Goal: Information Seeking & Learning: Learn about a topic

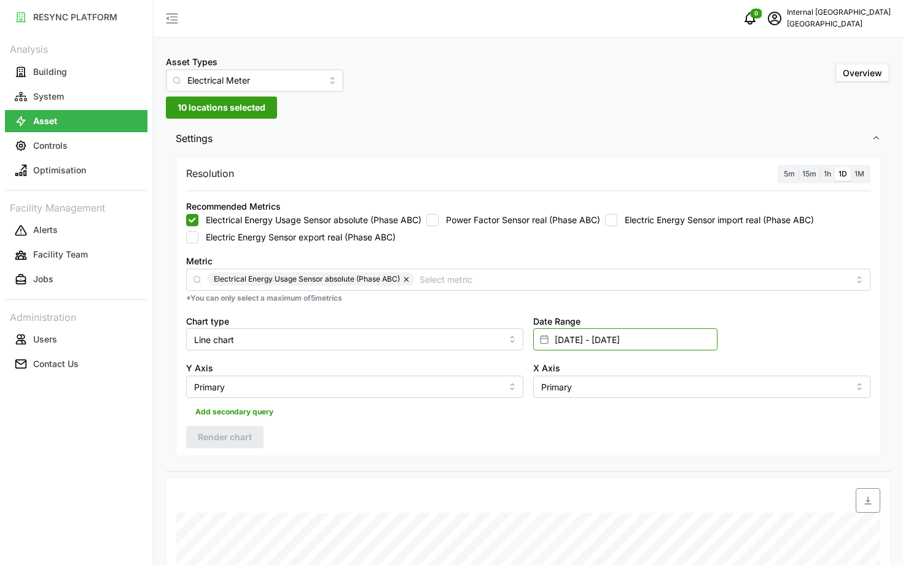
click at [653, 348] on input "04 Apr 2024 - 15 May 2024" at bounding box center [625, 339] width 184 height 22
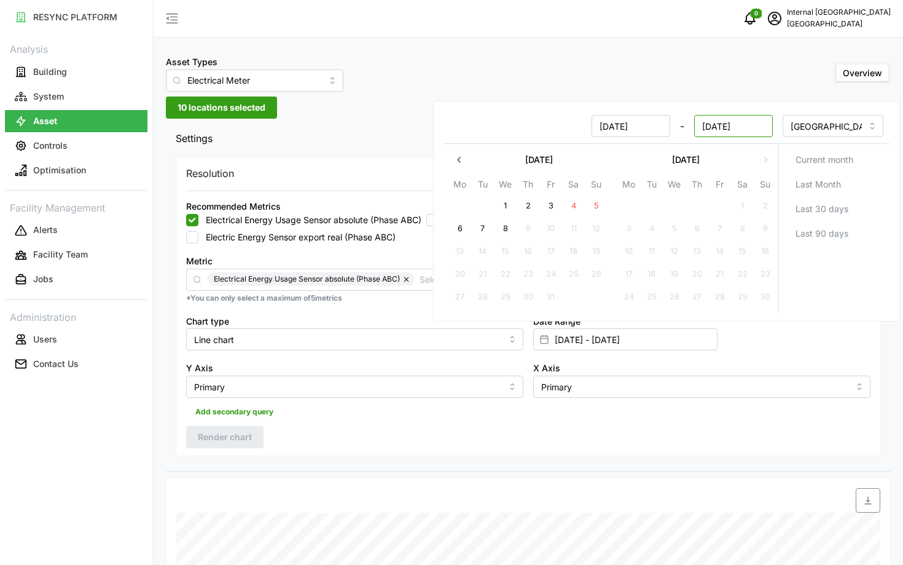
click at [705, 130] on input "15 May 2024" at bounding box center [733, 126] width 79 height 22
type input "30 May 2024"
type input "04 Apr 2024 - 30 May 2024"
click at [328, 190] on div at bounding box center [528, 190] width 685 height 1
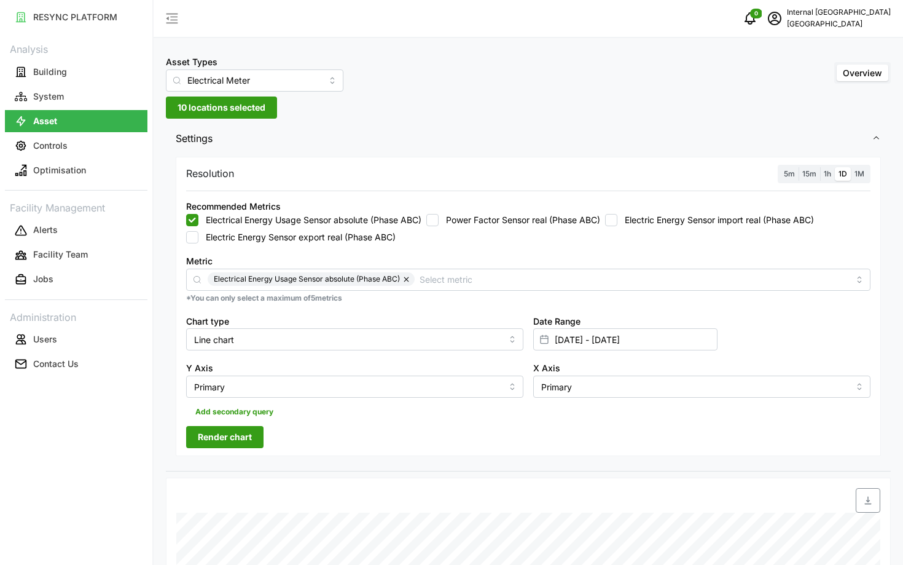
click at [209, 447] on button "Render chart" at bounding box center [224, 437] width 77 height 22
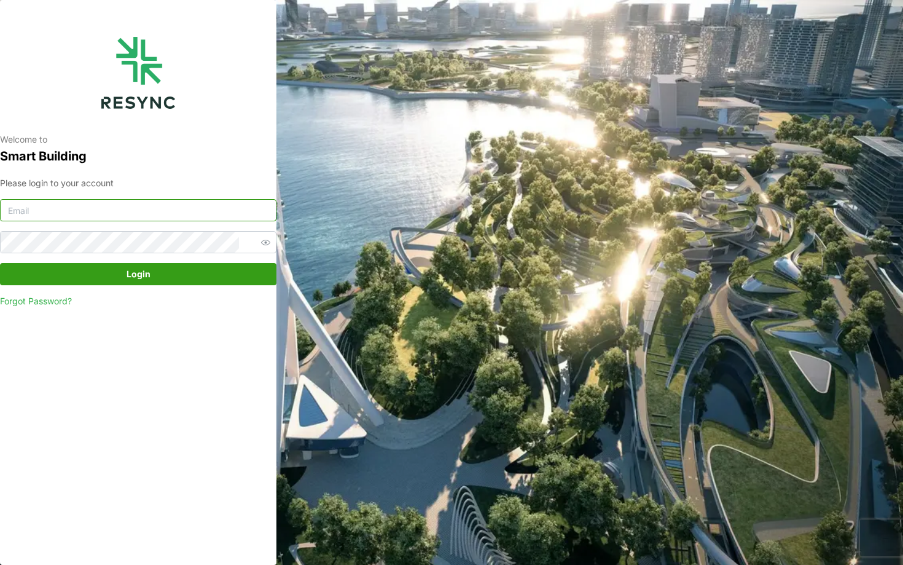
type input "nhs_internal@resynctech.com"
click at [163, 273] on span "Login" at bounding box center [138, 274] width 253 height 21
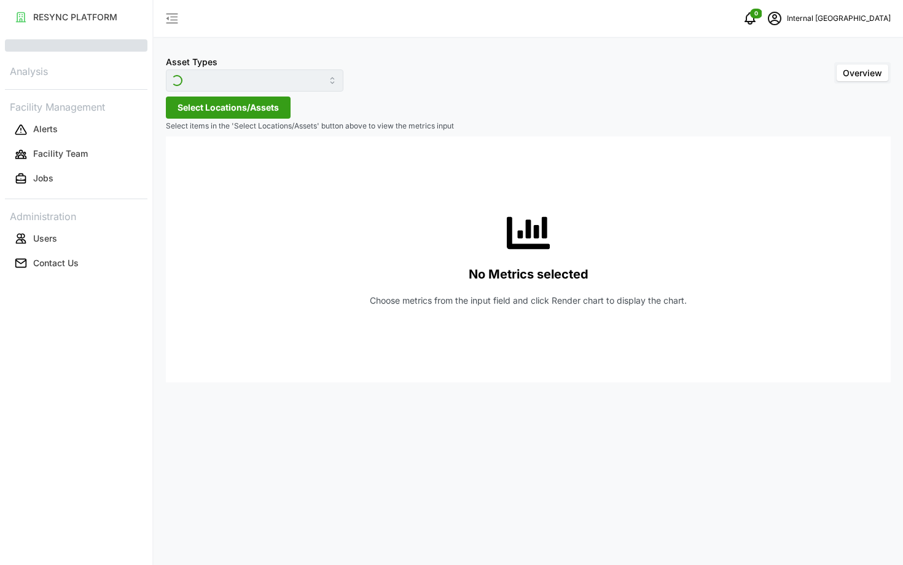
type input "Electrical Meter"
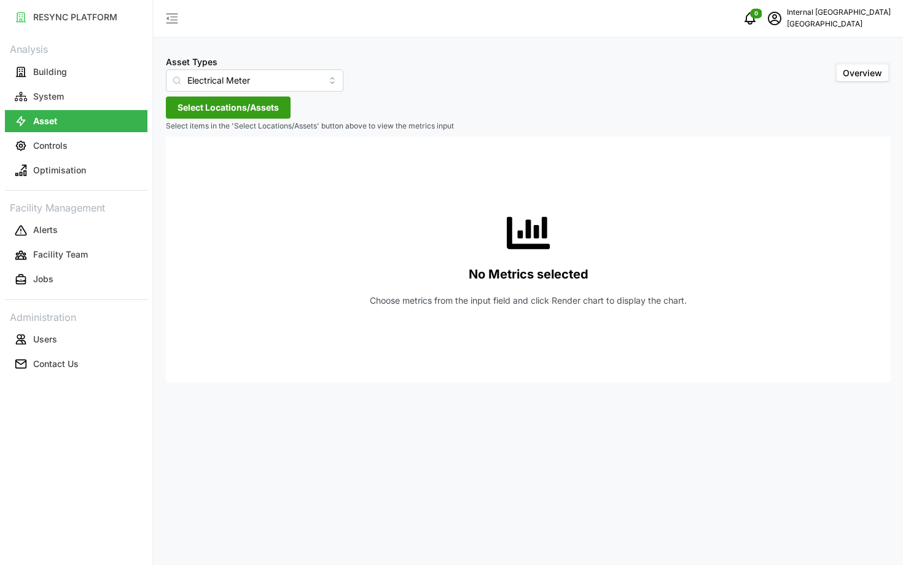
click at [231, 112] on span "Select Locations/Assets" at bounding box center [228, 107] width 101 height 21
click at [182, 165] on icon at bounding box center [182, 163] width 10 height 10
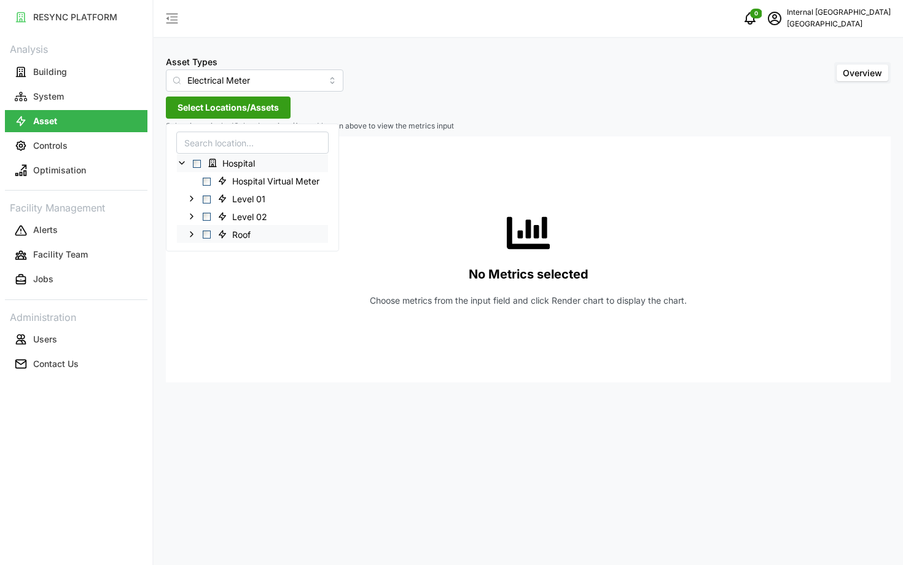
click at [208, 230] on span "Select Roof" at bounding box center [207, 234] width 8 height 8
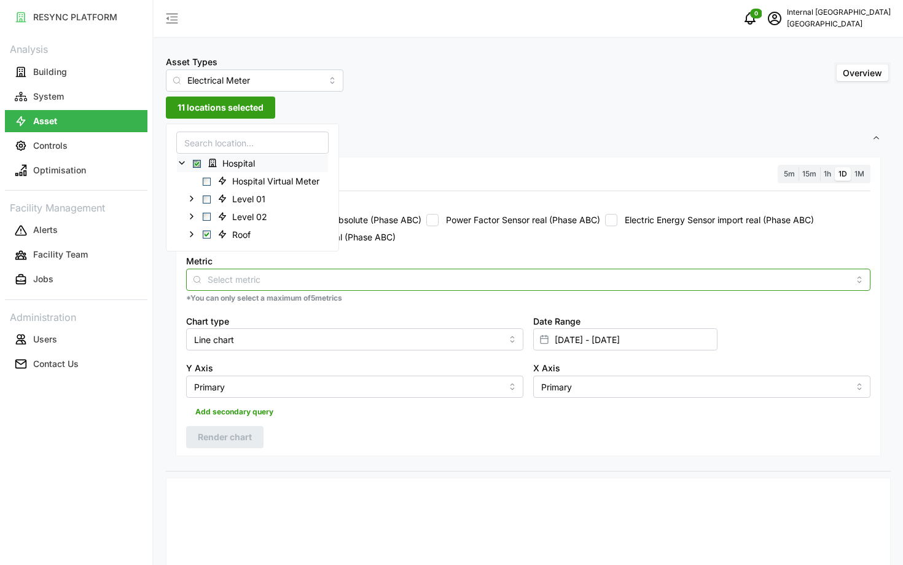
click at [510, 275] on input "Metric" at bounding box center [529, 279] width 642 height 14
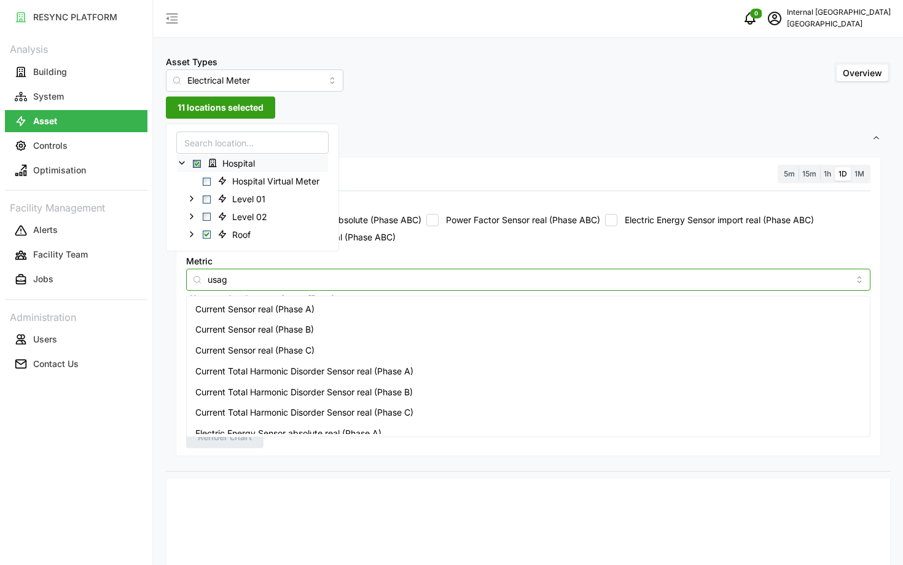
type input "usage"
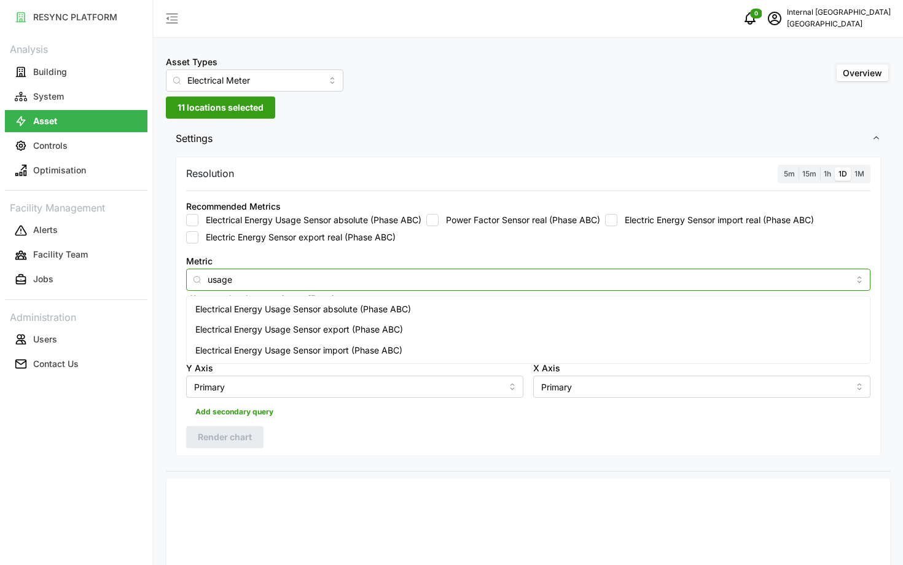
click at [460, 308] on div "Electrical Energy Usage Sensor absolute (Phase ABC)" at bounding box center [528, 309] width 678 height 21
checkbox input "true"
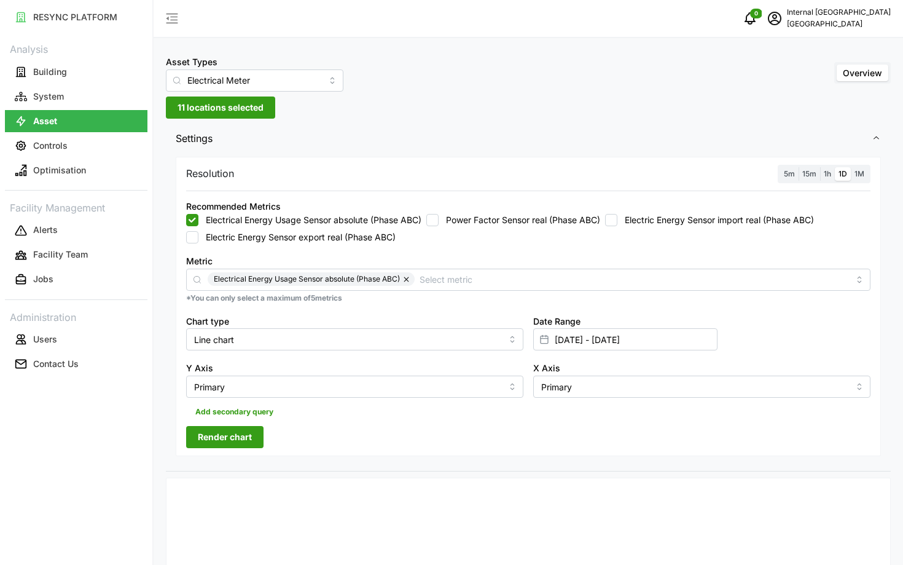
click at [223, 432] on span "Render chart" at bounding box center [225, 436] width 54 height 21
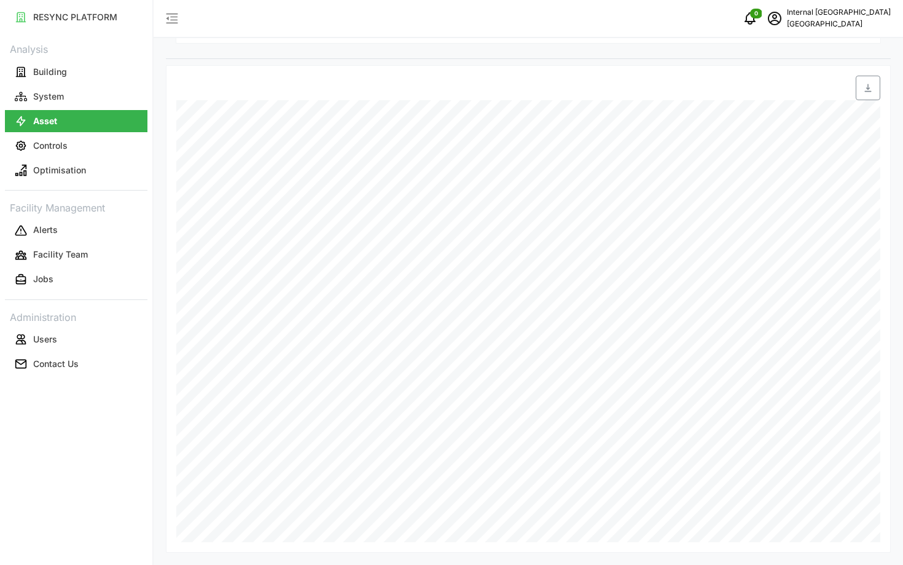
click at [417, 549] on div "Date Time: 11-04-2024 00:00 Level 6 Condenser: Electrical Energy Usage Sensor a…" at bounding box center [528, 308] width 725 height 487
click at [903, 528] on div "Asset Types Electrical Meter Overview 11 locations selected Settings Resolution…" at bounding box center [529, 76] width 750 height 977
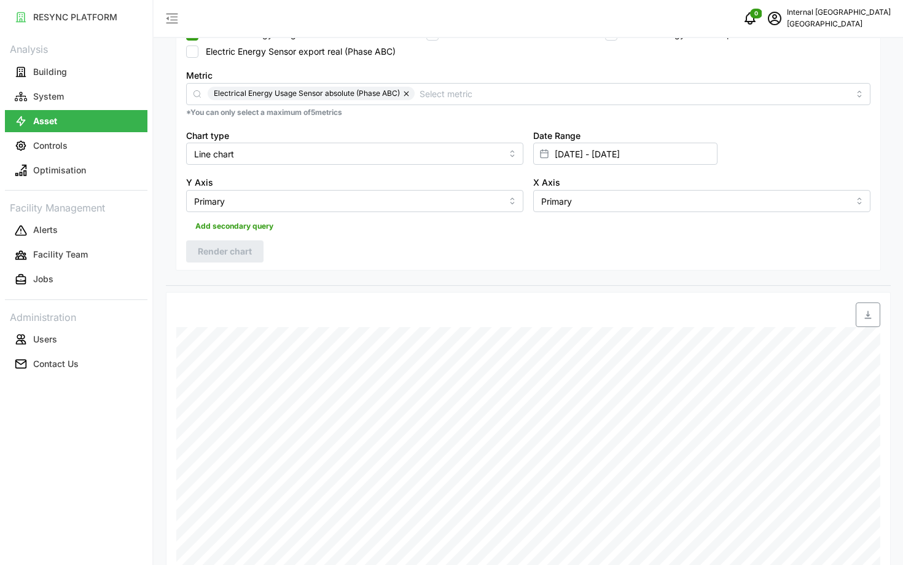
scroll to position [0, 0]
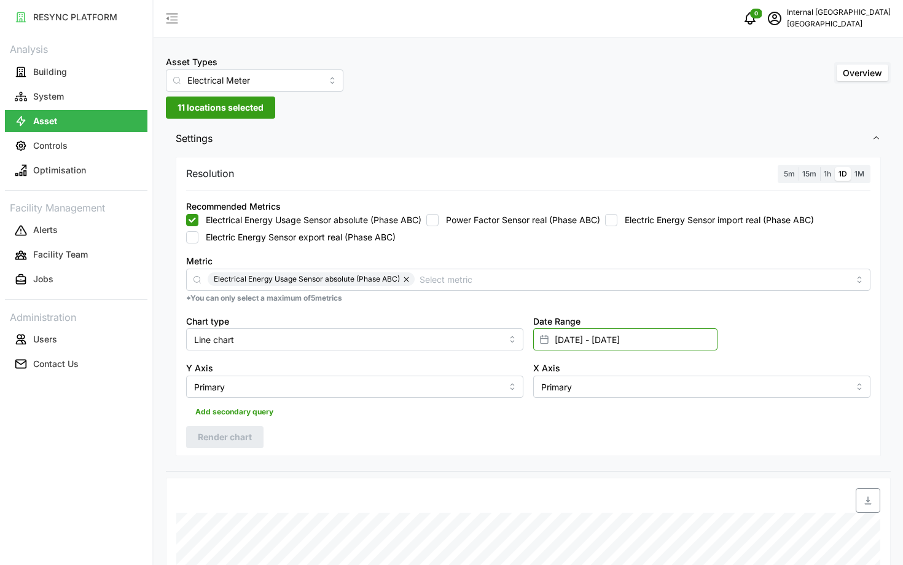
click at [618, 342] on input "04 Apr 2024 - 30 May 2024" at bounding box center [625, 339] width 184 height 22
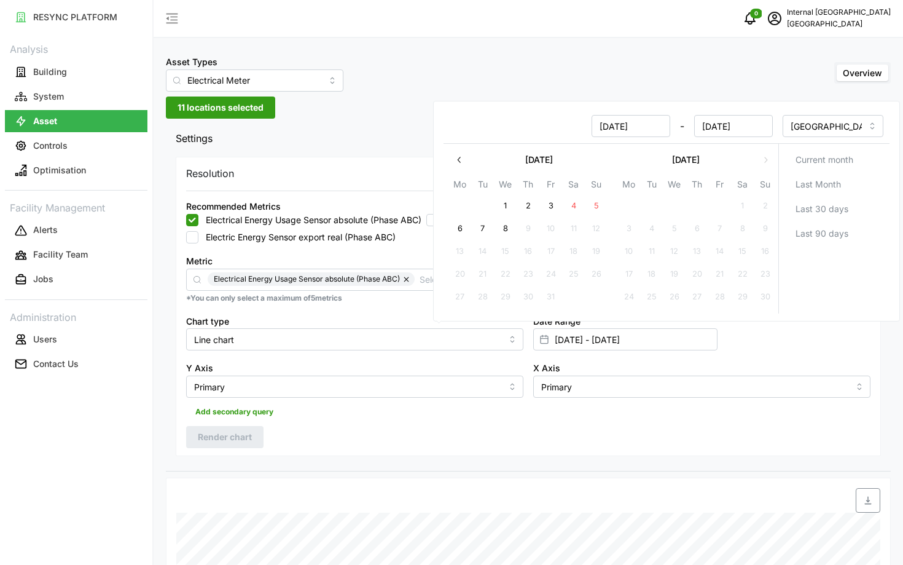
click at [678, 431] on div "Resolution 5m 15m 1h 1D 1M Recommended Metrics Electrical Energy Usage Sensor a…" at bounding box center [528, 307] width 705 height 300
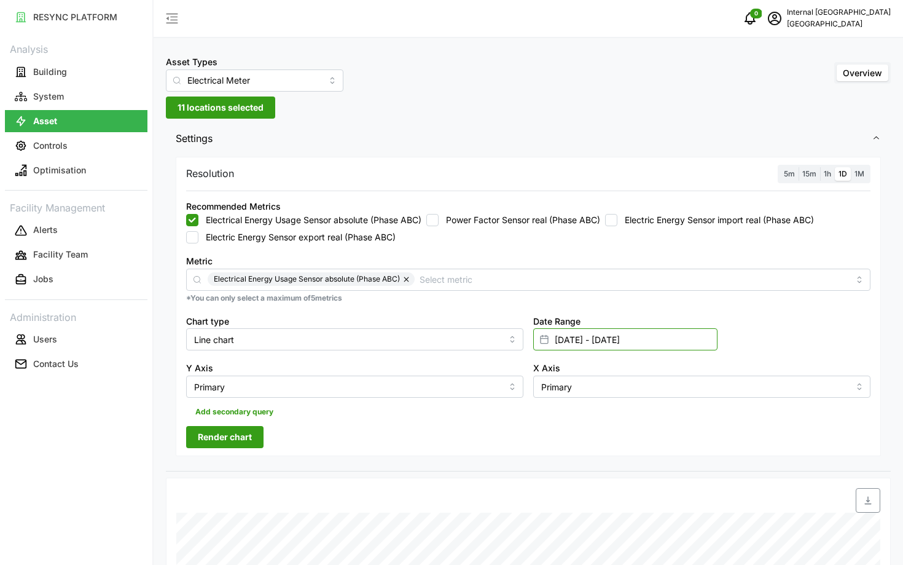
click at [677, 350] on input "04 Apr 2024 - 30 May 2024" at bounding box center [625, 339] width 184 height 22
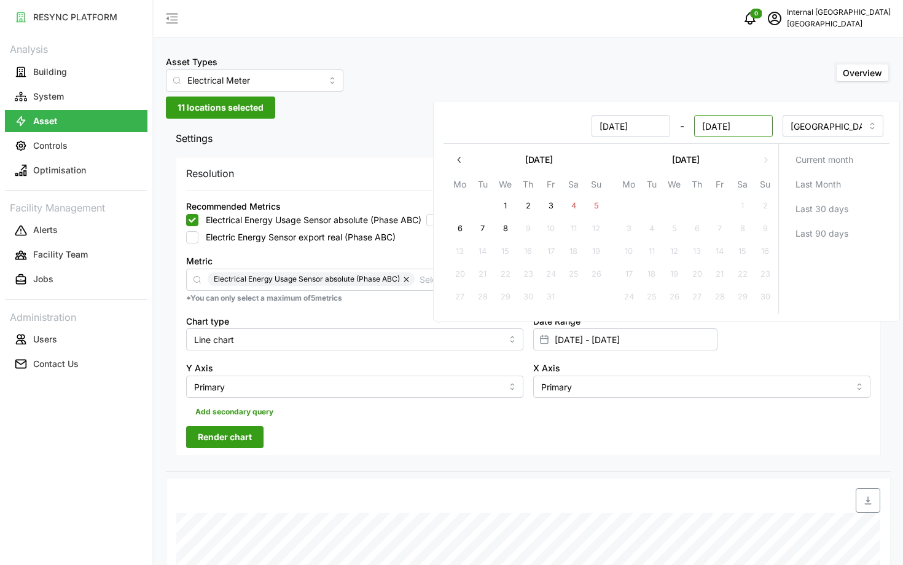
click at [724, 124] on input "30 May 2024" at bounding box center [733, 126] width 79 height 22
type input "30 Jun 2024"
type input "04 Apr 2024 - 30 Jun 2024"
click at [602, 417] on div "Add secondary query" at bounding box center [528, 409] width 685 height 23
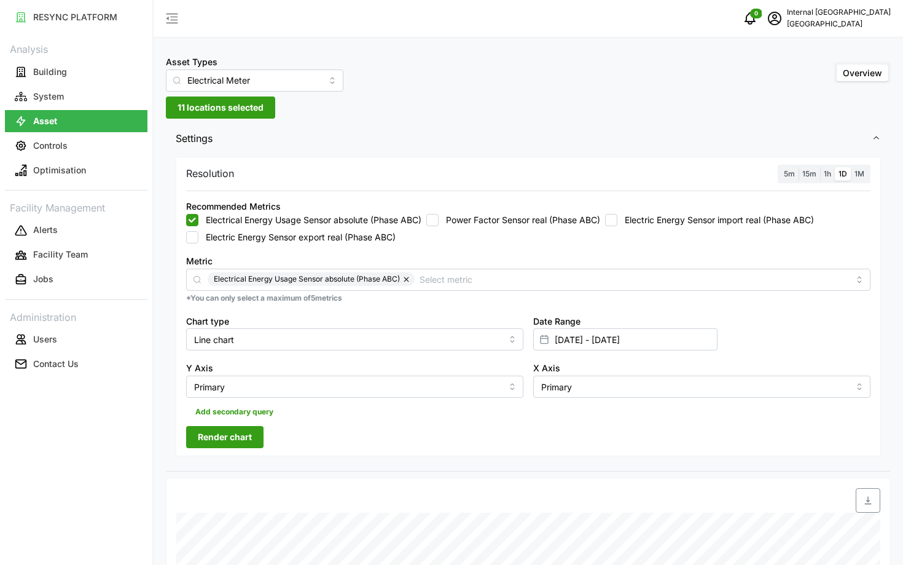
click at [258, 435] on button "Render chart" at bounding box center [224, 437] width 77 height 22
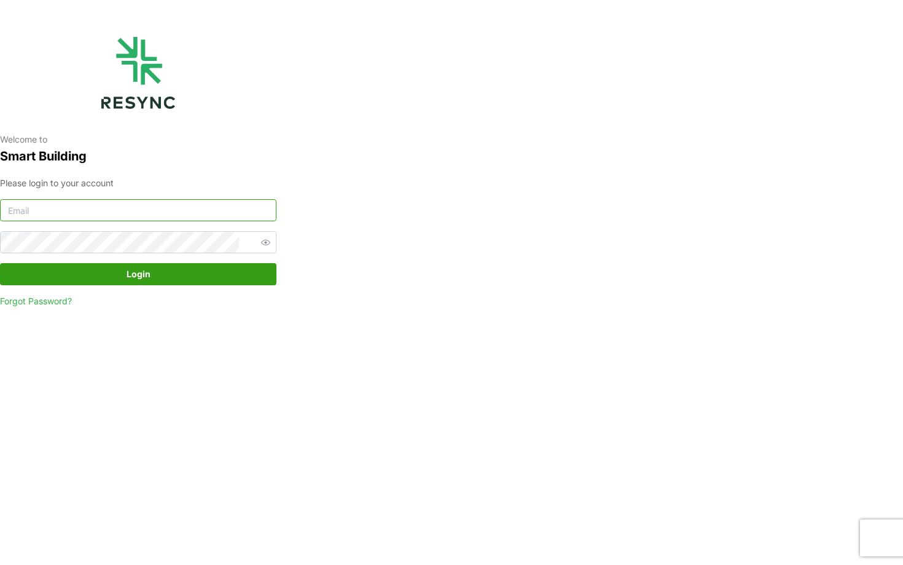
type input "[EMAIL_ADDRESS][DOMAIN_NAME]"
click at [187, 273] on span "Login" at bounding box center [138, 274] width 253 height 21
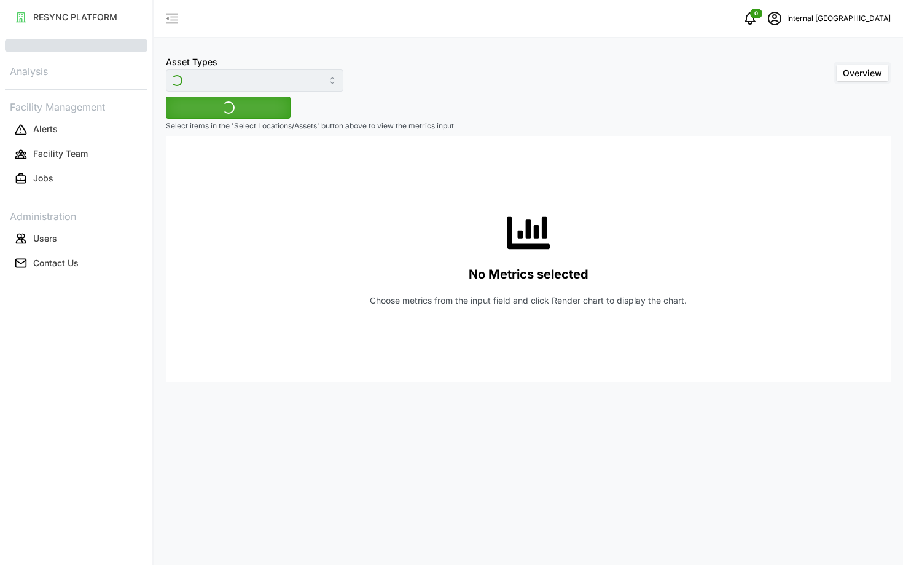
type input "Electrical Meter"
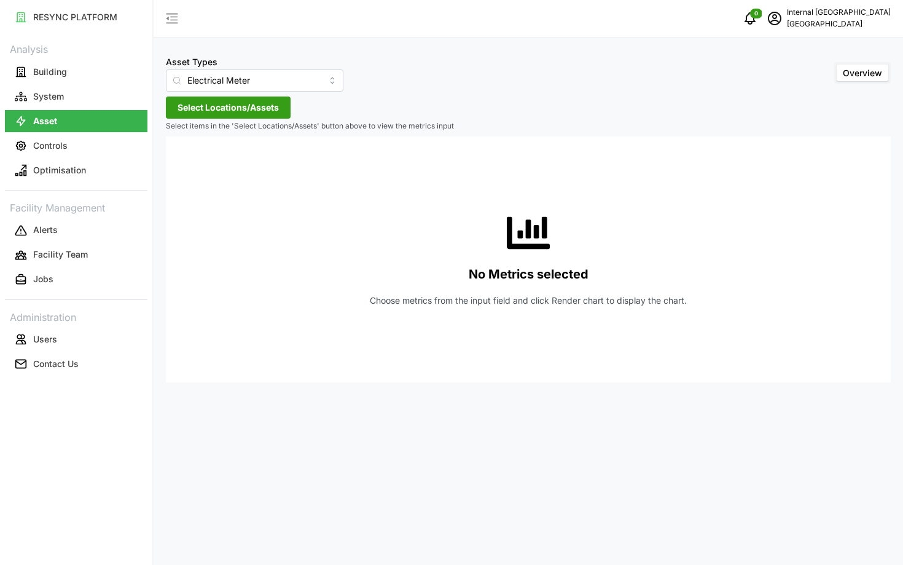
click at [211, 116] on span "Select Locations/Assets" at bounding box center [228, 107] width 101 height 21
click at [182, 159] on icon at bounding box center [182, 163] width 10 height 10
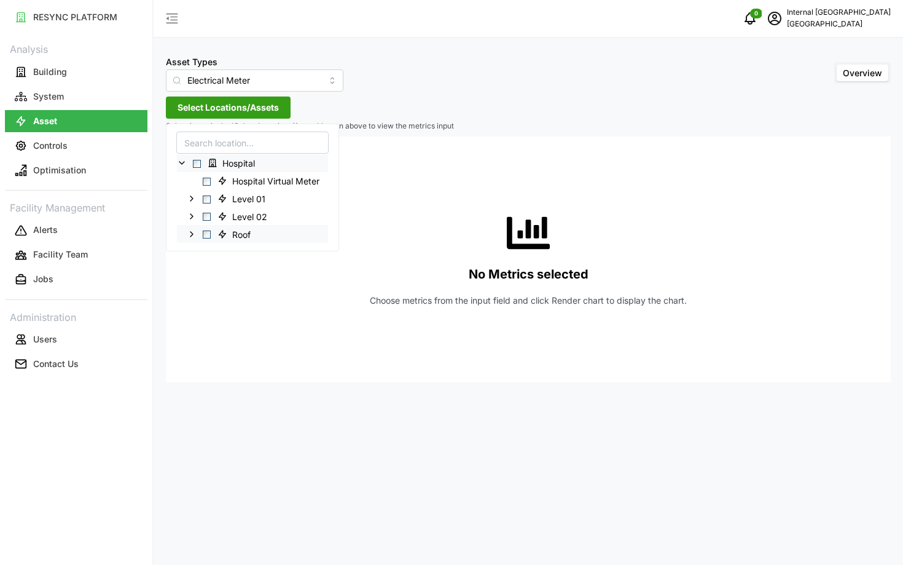
click at [205, 235] on span "Select Roof" at bounding box center [207, 234] width 8 height 8
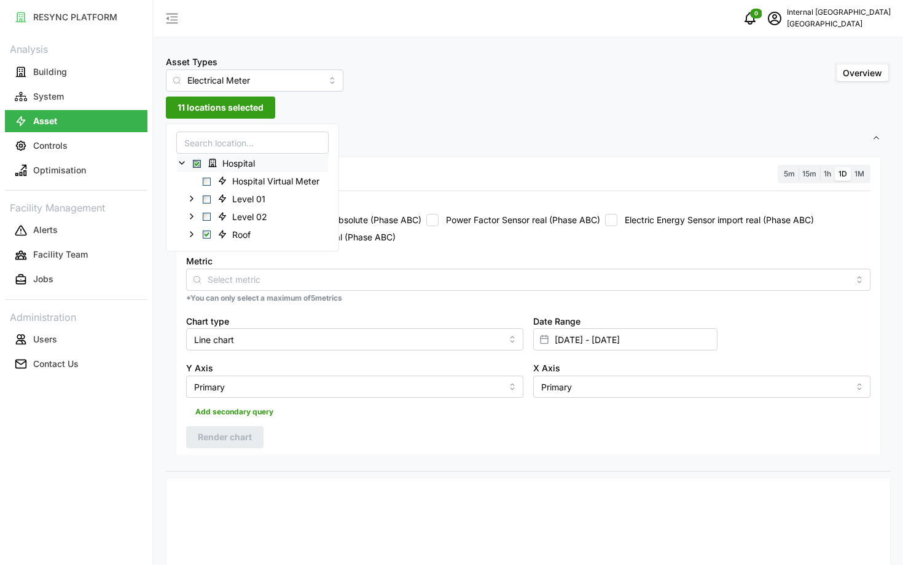
click at [491, 235] on div "Electrical Energy Usage Sensor absolute (Phase ABC) Power Factor Sensor real (P…" at bounding box center [528, 228] width 685 height 29
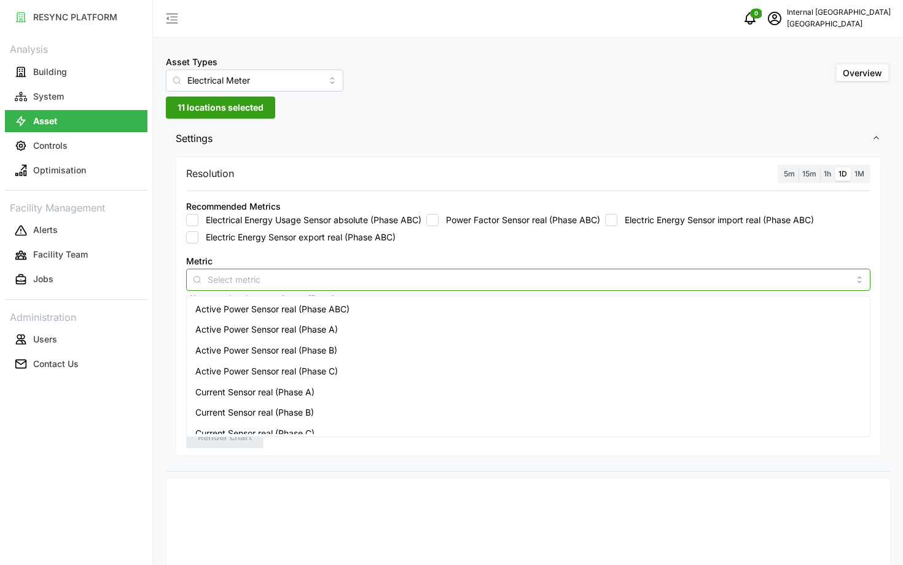
click at [501, 281] on input "Metric" at bounding box center [529, 279] width 642 height 14
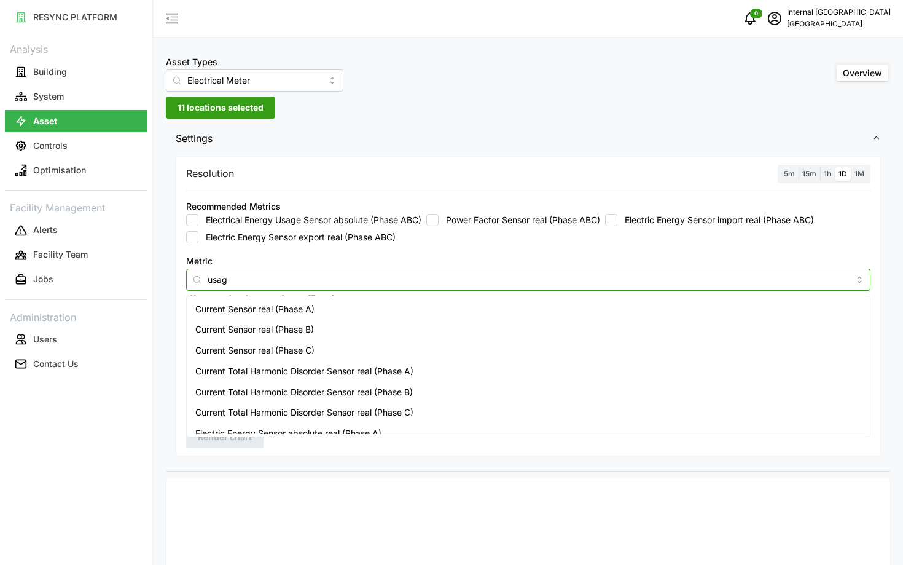
type input "usage"
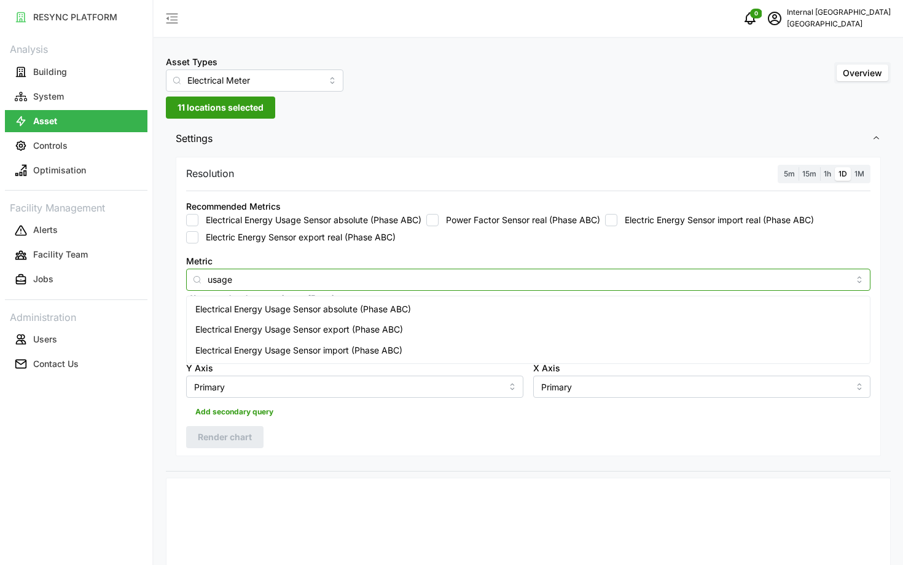
click at [497, 314] on div "Electrical Energy Usage Sensor absolute (Phase ABC)" at bounding box center [528, 309] width 678 height 21
checkbox input "true"
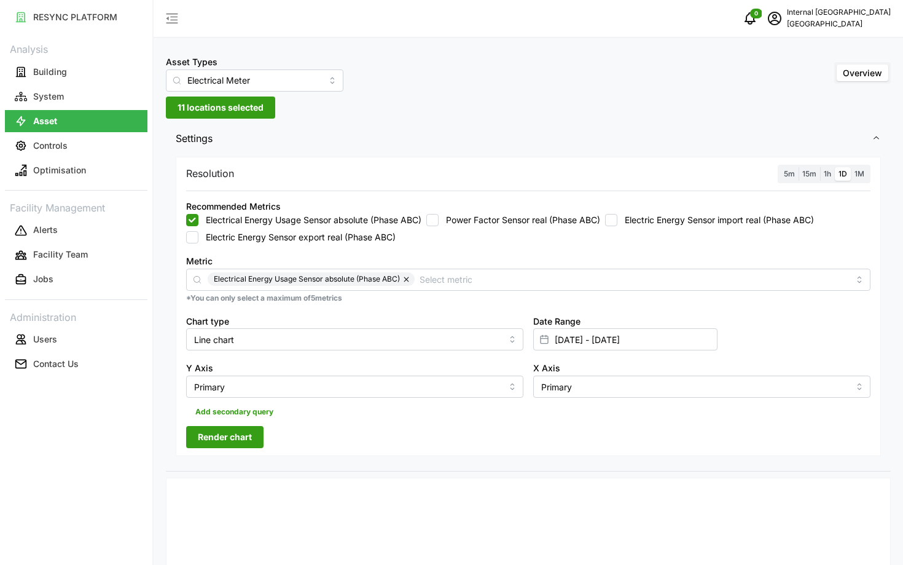
click at [195, 436] on button "Render chart" at bounding box center [224, 437] width 77 height 22
click at [793, 175] on span "5m" at bounding box center [789, 173] width 11 height 9
click at [780, 167] on input "5m" at bounding box center [780, 167] width 0 height 0
click at [846, 175] on span "1D" at bounding box center [843, 173] width 9 height 9
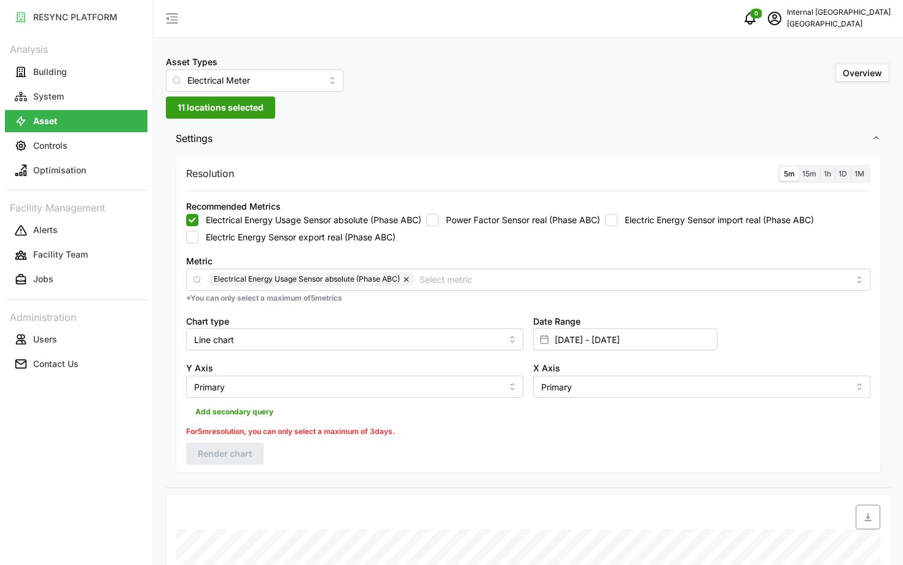
click at [835, 167] on input "1D" at bounding box center [835, 167] width 0 height 0
click at [237, 434] on span "Render chart" at bounding box center [225, 436] width 54 height 21
click at [828, 176] on span "1h" at bounding box center [827, 173] width 7 height 9
click at [820, 167] on input "1h" at bounding box center [820, 167] width 0 height 0
click at [846, 173] on span "1D" at bounding box center [843, 173] width 9 height 9
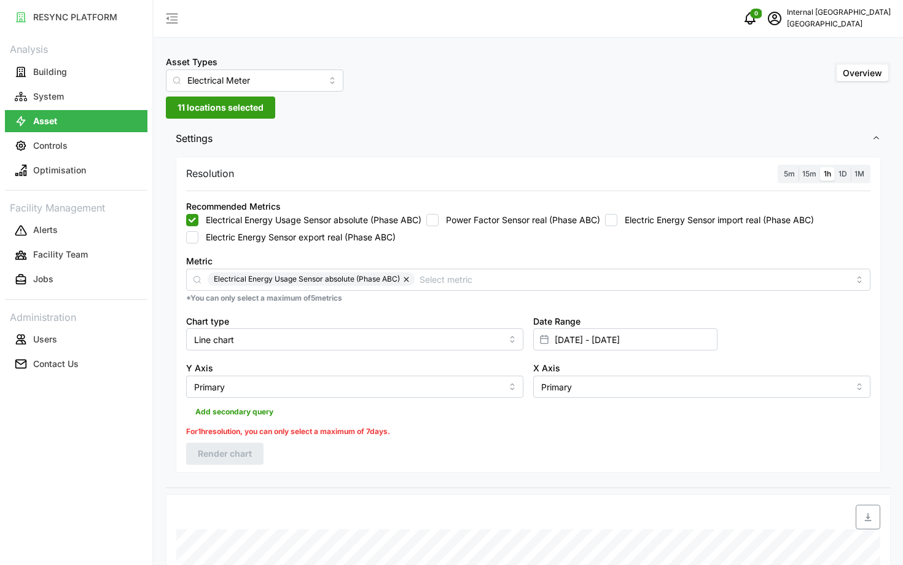
click at [835, 167] on input "1D" at bounding box center [835, 167] width 0 height 0
click at [243, 432] on span "Render chart" at bounding box center [225, 436] width 54 height 21
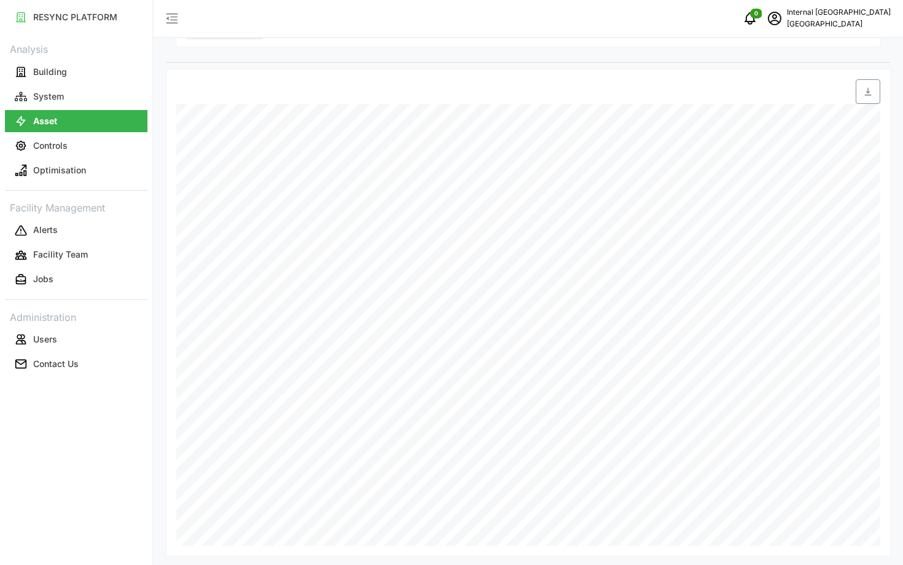
scroll to position [412, 0]
click at [87, 94] on button "System" at bounding box center [76, 96] width 143 height 22
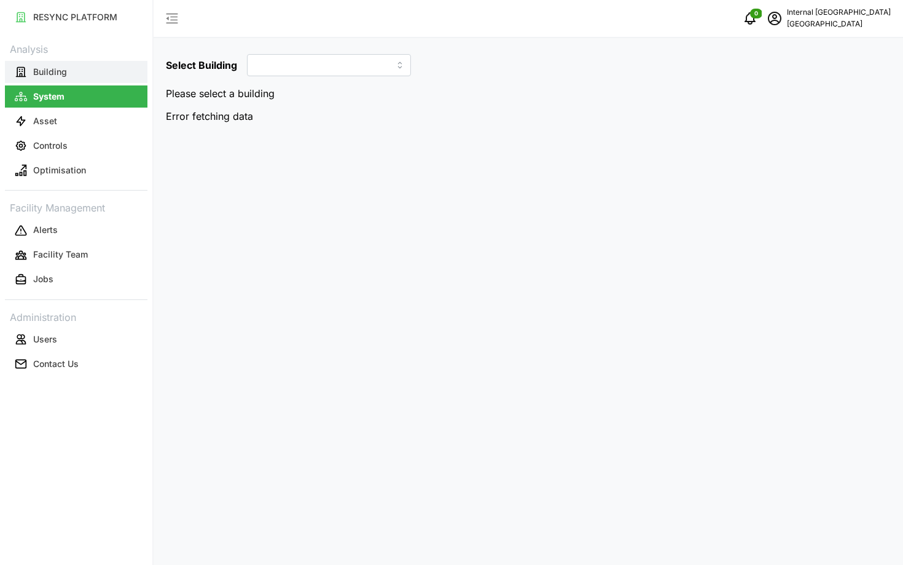
click at [96, 68] on button "Building" at bounding box center [76, 72] width 143 height 22
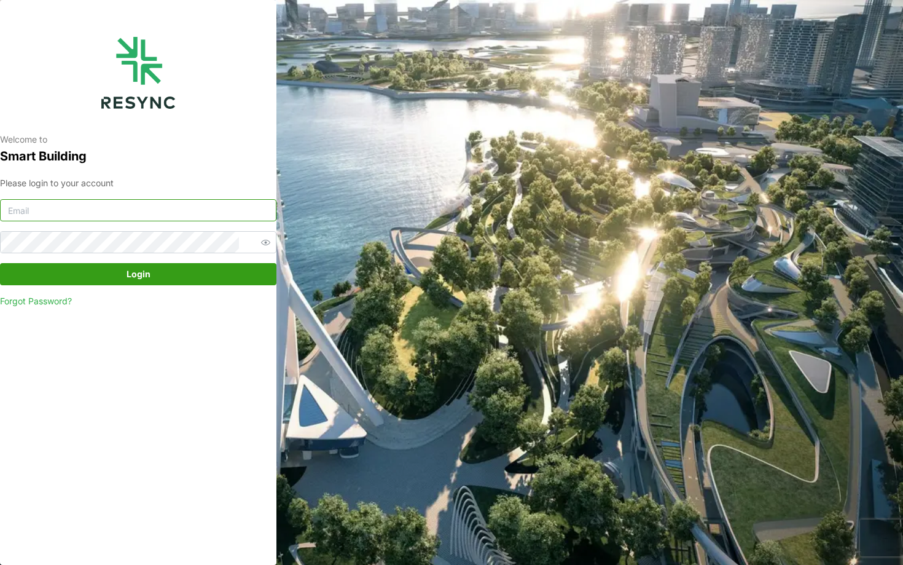
type input "[EMAIL_ADDRESS][DOMAIN_NAME]"
click at [190, 273] on span "Login" at bounding box center [138, 274] width 253 height 21
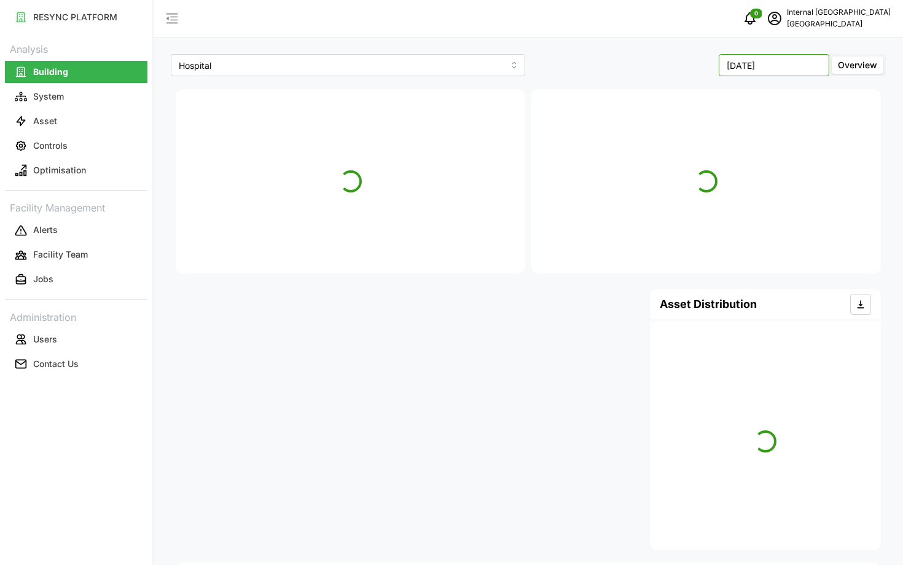
click at [815, 60] on input "[DATE]" at bounding box center [774, 65] width 111 height 22
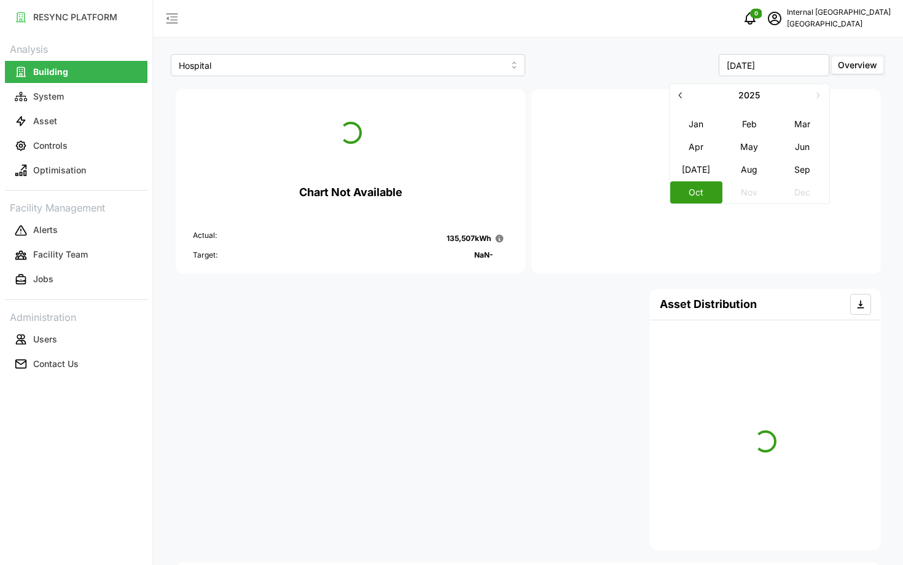
click at [678, 95] on icon "button" at bounding box center [679, 95] width 3 height 6
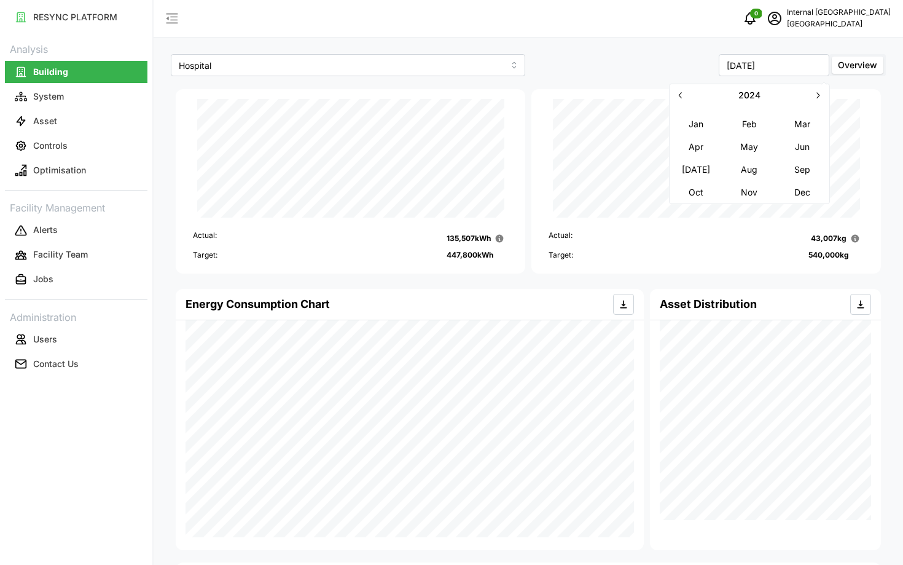
click at [696, 149] on button "Apr" at bounding box center [696, 146] width 53 height 22
click at [783, 26] on span "schedule" at bounding box center [774, 18] width 23 height 23
click at [745, 60] on input "[DATE]" at bounding box center [774, 65] width 111 height 22
click at [730, 146] on button "May" at bounding box center [749, 146] width 53 height 22
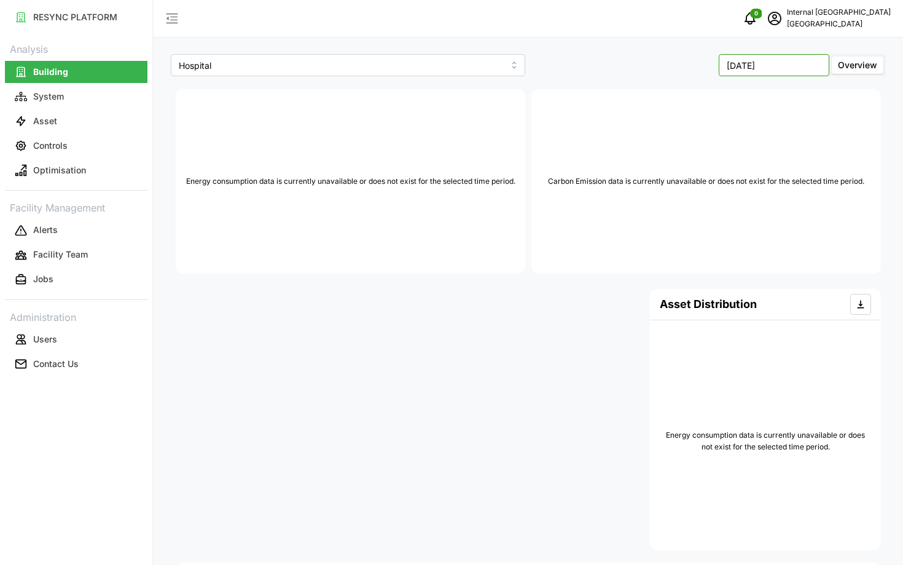
click at [745, 65] on input "[DATE]" at bounding box center [774, 65] width 111 height 22
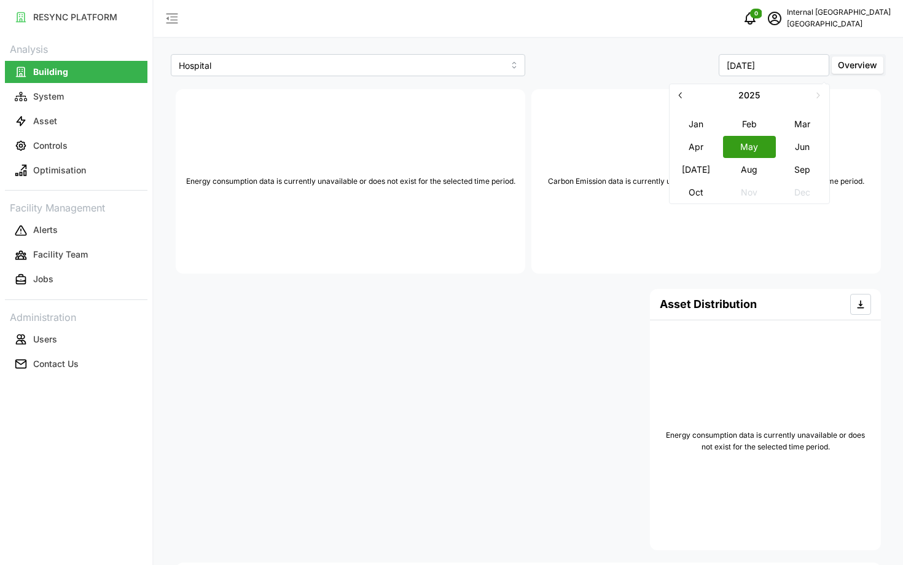
click at [678, 106] on button "button" at bounding box center [681, 95] width 22 height 22
click at [738, 143] on button "May" at bounding box center [749, 146] width 53 height 22
type input "[DATE]"
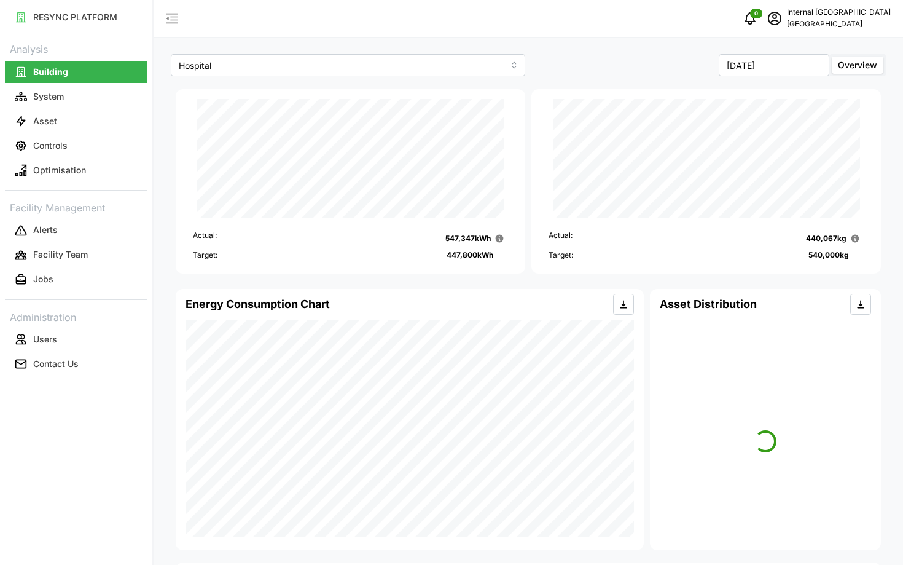
scroll to position [152, 0]
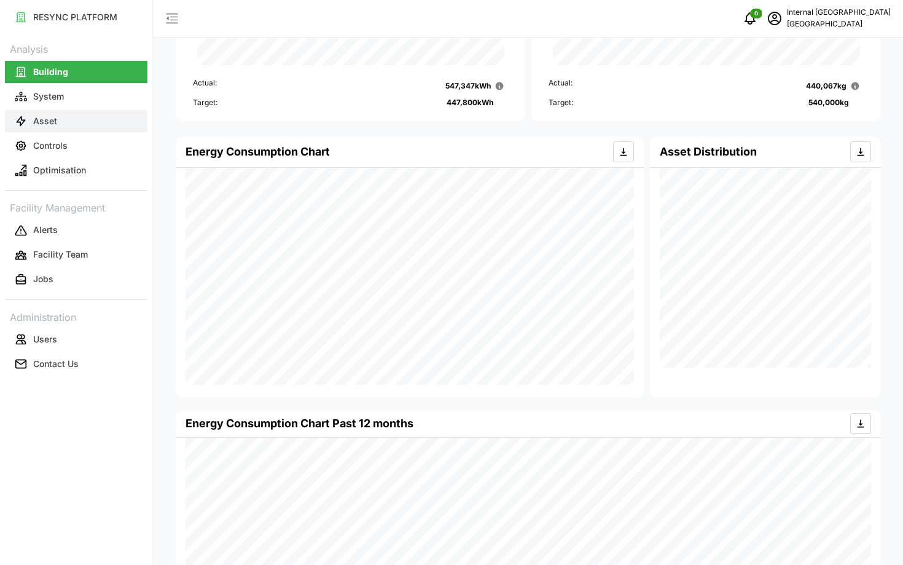
click at [87, 119] on button "Asset" at bounding box center [76, 121] width 143 height 22
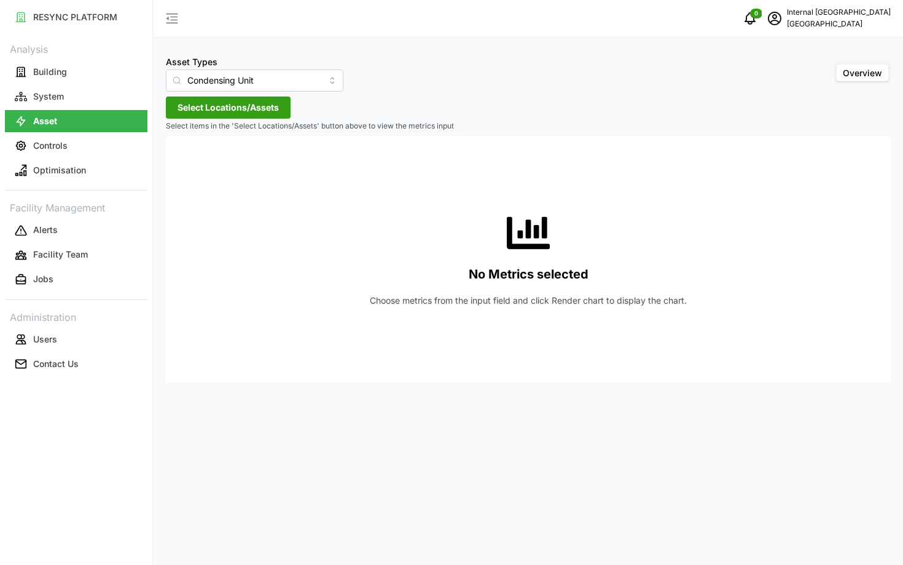
click at [225, 111] on span "Select Locations/Assets" at bounding box center [228, 107] width 101 height 21
click at [226, 79] on input "Condensing Unit" at bounding box center [255, 80] width 178 height 22
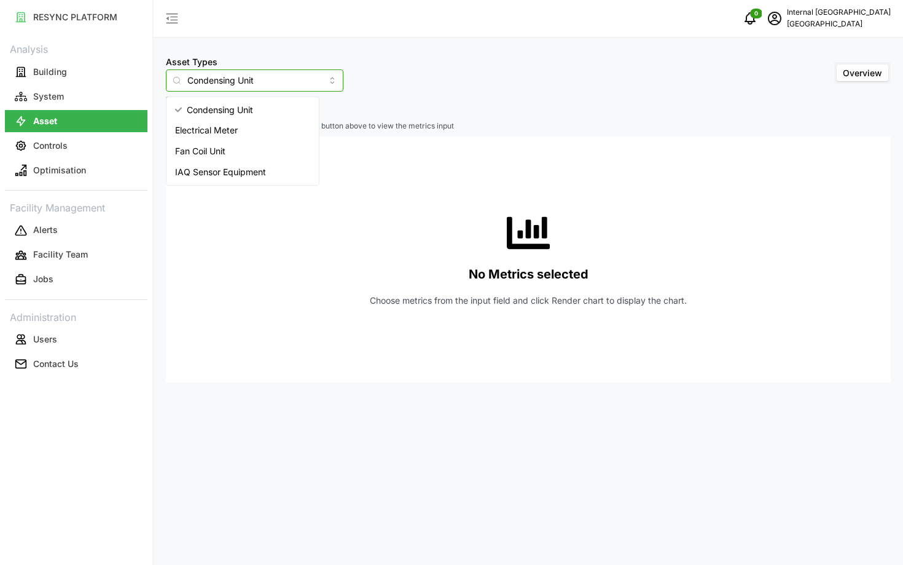
click at [209, 136] on span "Electrical Meter" at bounding box center [206, 131] width 63 height 14
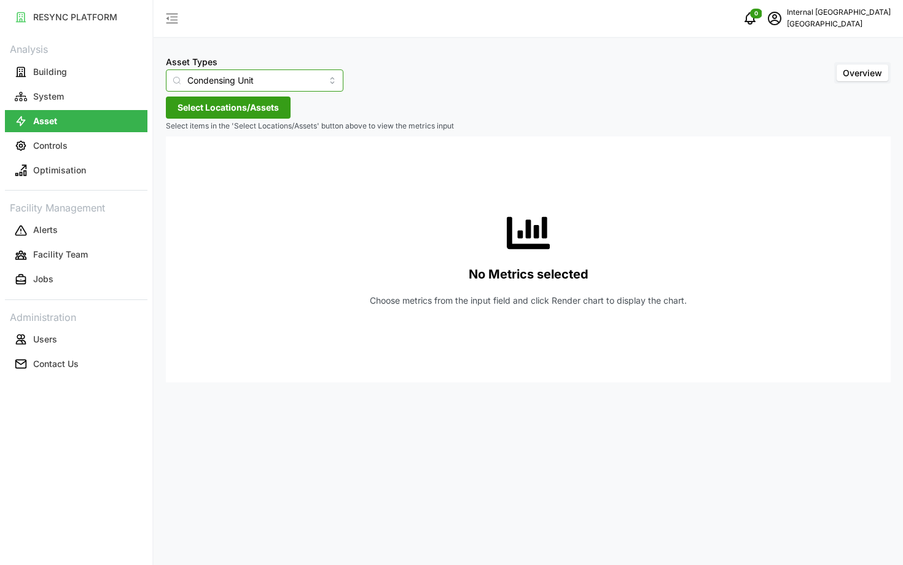
type input "Electrical Meter"
click at [187, 111] on span "Select Locations/Assets" at bounding box center [228, 107] width 101 height 21
click at [182, 162] on polyline at bounding box center [182, 162] width 2 height 5
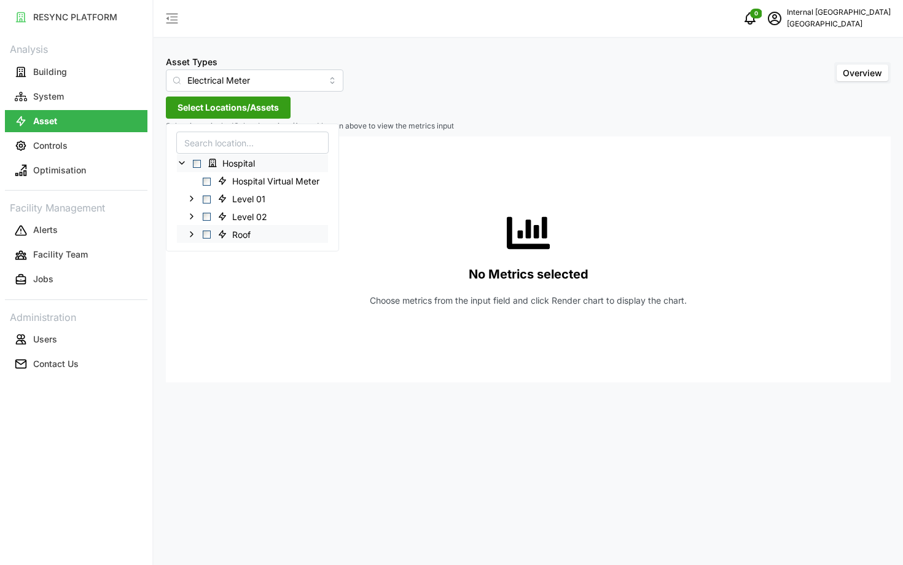
click at [205, 232] on span "Select Roof" at bounding box center [207, 234] width 8 height 8
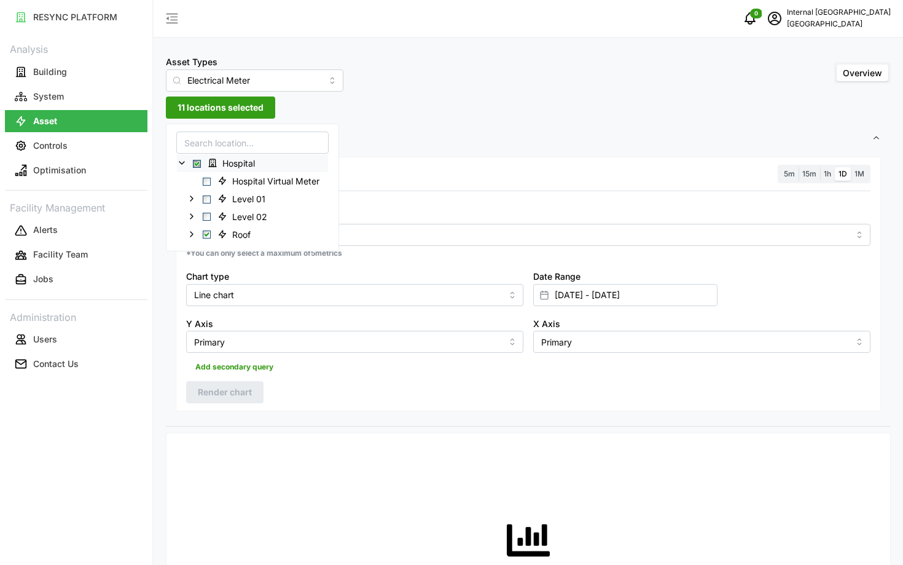
click at [548, 246] on div "Metric" at bounding box center [528, 226] width 685 height 37
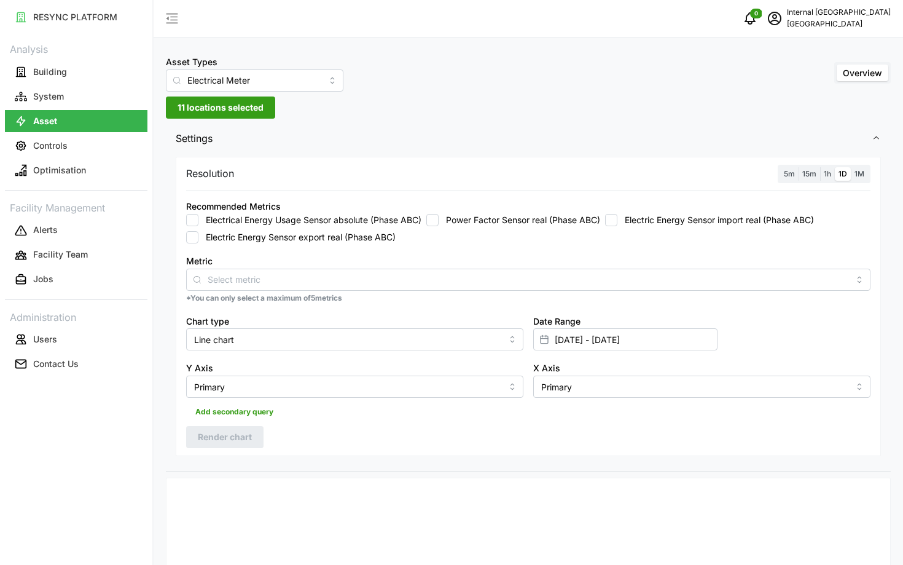
click at [504, 294] on p "*You can only select a maximum of 5 metrics" at bounding box center [528, 298] width 685 height 10
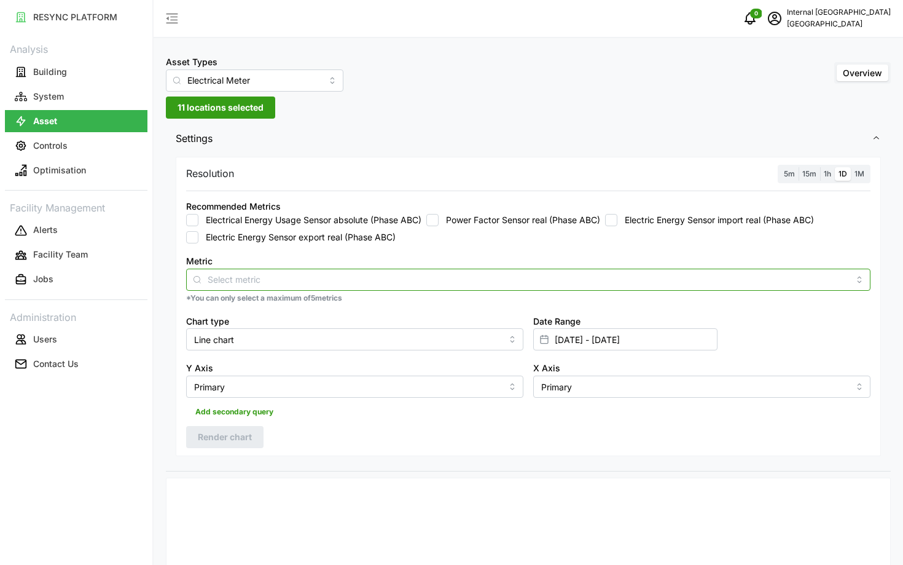
click at [485, 278] on input "Metric" at bounding box center [529, 279] width 642 height 14
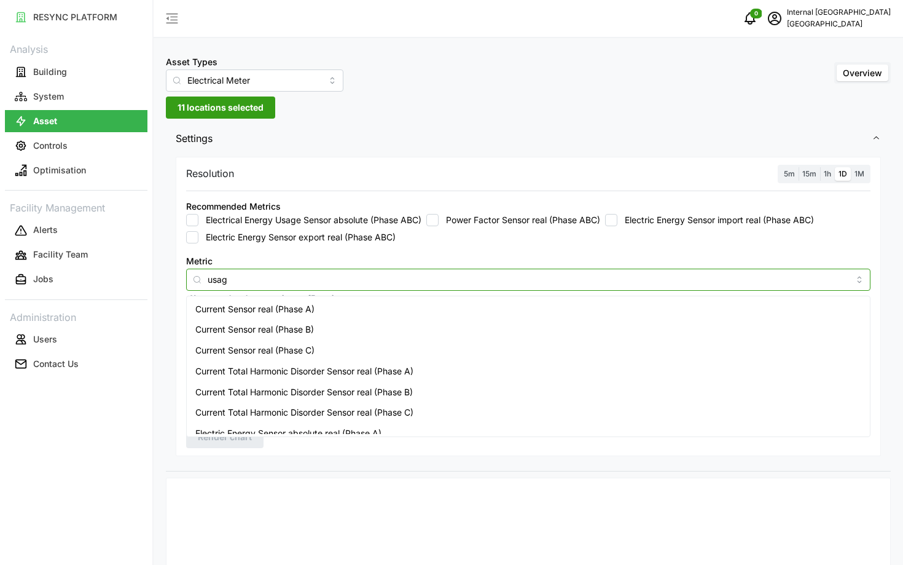
type input "usage"
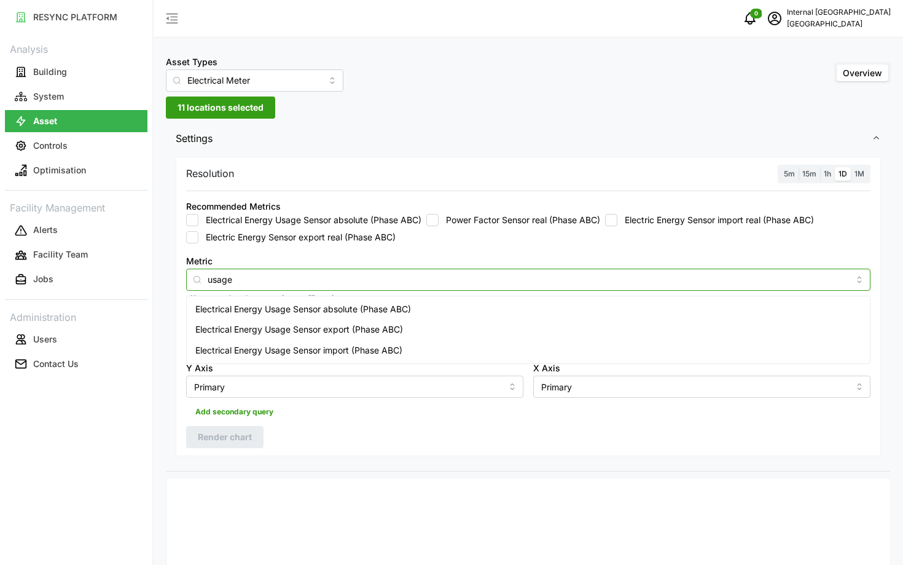
click at [422, 307] on div "Electrical Energy Usage Sensor absolute (Phase ABC)" at bounding box center [528, 309] width 678 height 21
checkbox input "true"
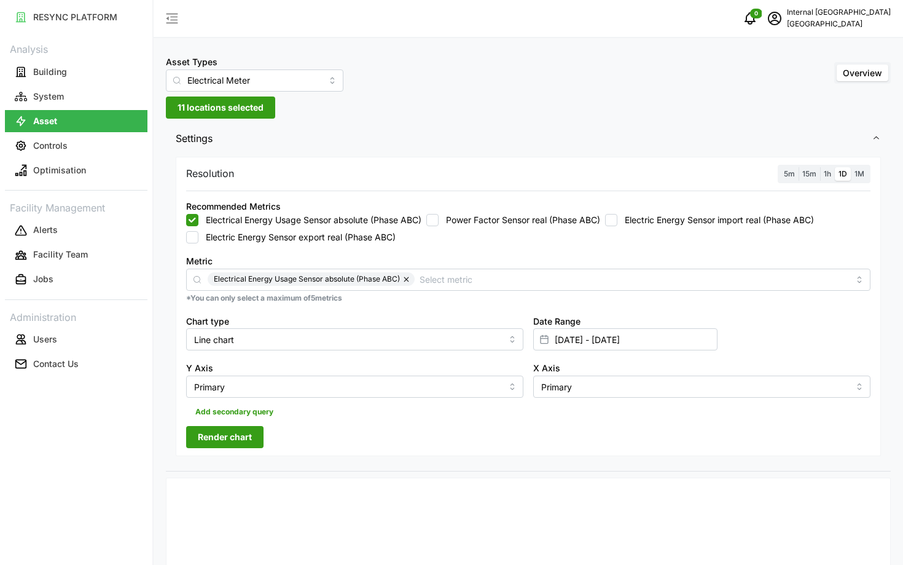
click at [667, 350] on input "[DATE] - [DATE]" at bounding box center [625, 339] width 184 height 22
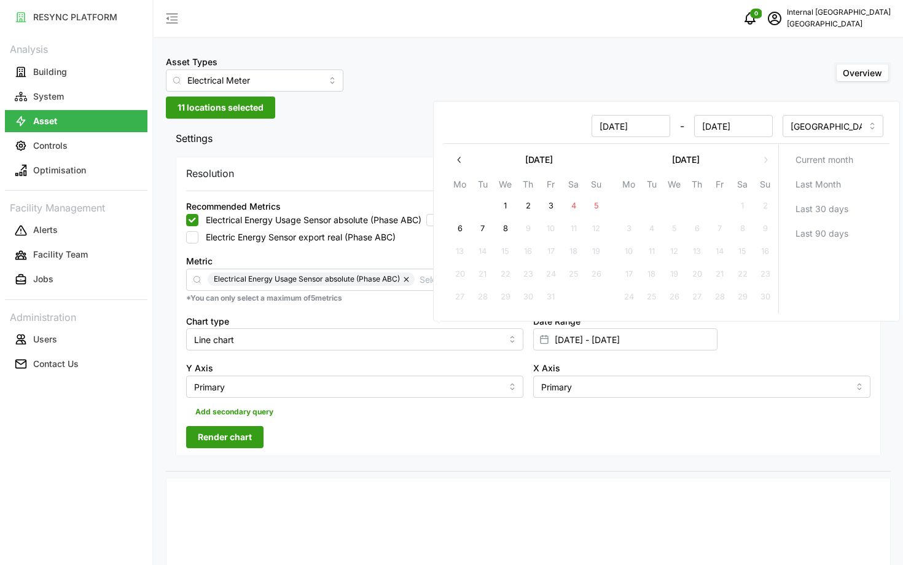
click at [650, 123] on input "[DATE]" at bounding box center [631, 126] width 79 height 22
type input "[DATE]"
type input "[DATE] - [DATE]"
click at [761, 129] on input "[DATE]" at bounding box center [733, 126] width 79 height 22
type input "[DATE]"
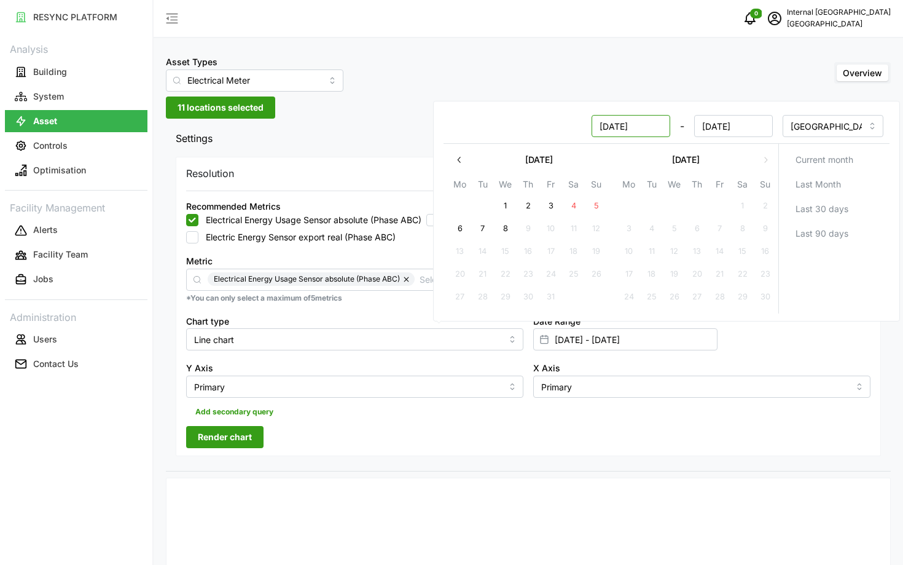
type input "[DATE] - [DATE]"
click at [618, 124] on input "[DATE]" at bounding box center [631, 126] width 79 height 22
type input "[DATE]"
type input "[DATE] - [DATE]"
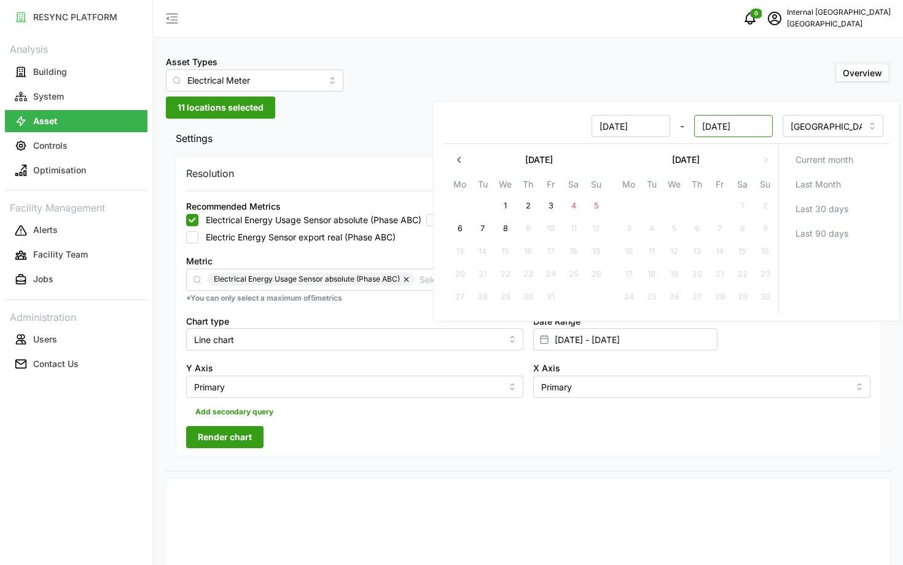
click at [724, 126] on input "[DATE]" at bounding box center [733, 126] width 79 height 22
type input "[DATE]"
type input "[DATE] - [DATE]"
click at [609, 125] on input "[DATE]" at bounding box center [631, 126] width 79 height 22
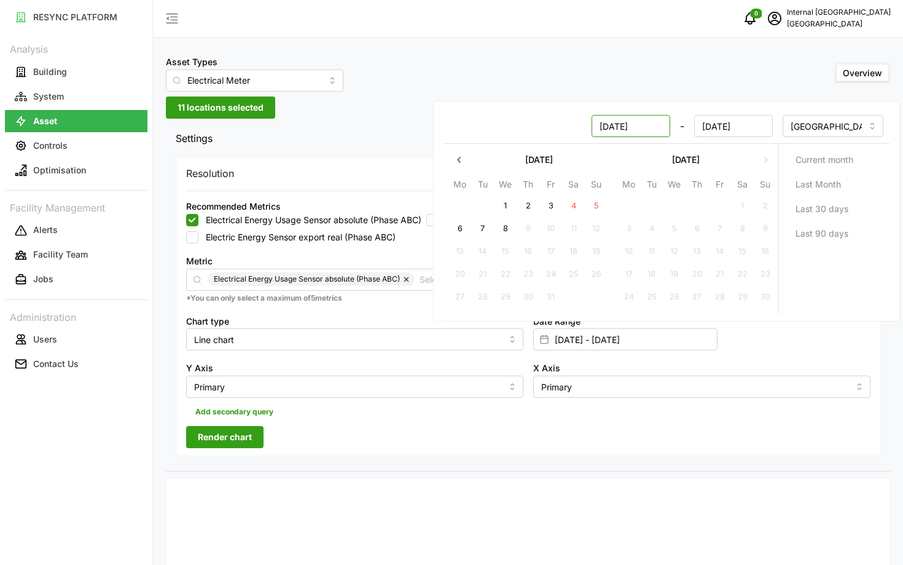
type input "[DATE]"
type input "[DATE] - [DATE]"
click at [708, 124] on input "[DATE]" at bounding box center [733, 126] width 79 height 22
type input "[DATE]"
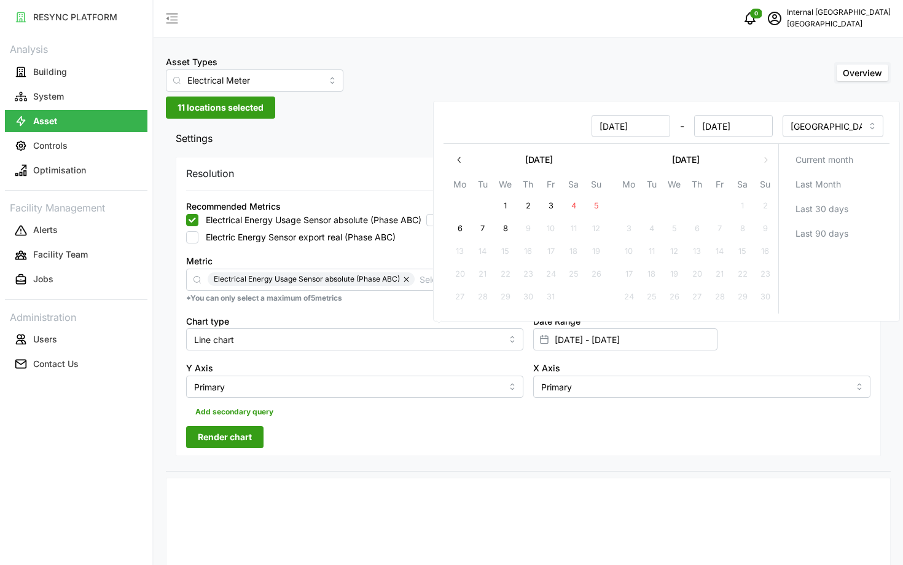
type input "[DATE] - [DATE]"
click at [640, 468] on div "Resolution 5m 15m 1h 1D 1M Recommended Metrics Electrical Energy Usage Sensor a…" at bounding box center [528, 313] width 725 height 318
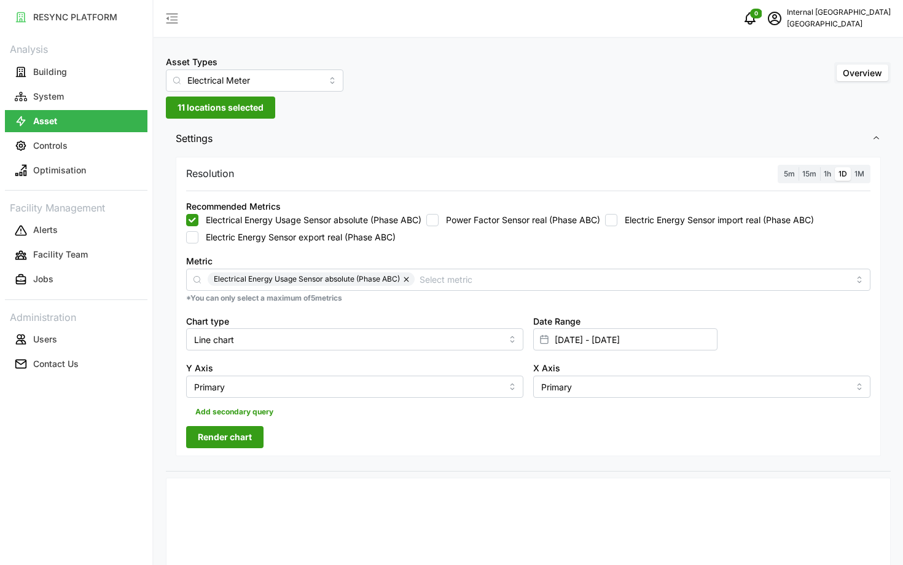
click at [230, 430] on span "Render chart" at bounding box center [225, 436] width 54 height 21
click at [826, 175] on span "1h" at bounding box center [827, 173] width 7 height 9
click at [820, 167] on input "1h" at bounding box center [820, 167] width 0 height 0
click at [844, 175] on span "1D" at bounding box center [843, 173] width 9 height 9
click at [835, 167] on input "1D" at bounding box center [835, 167] width 0 height 0
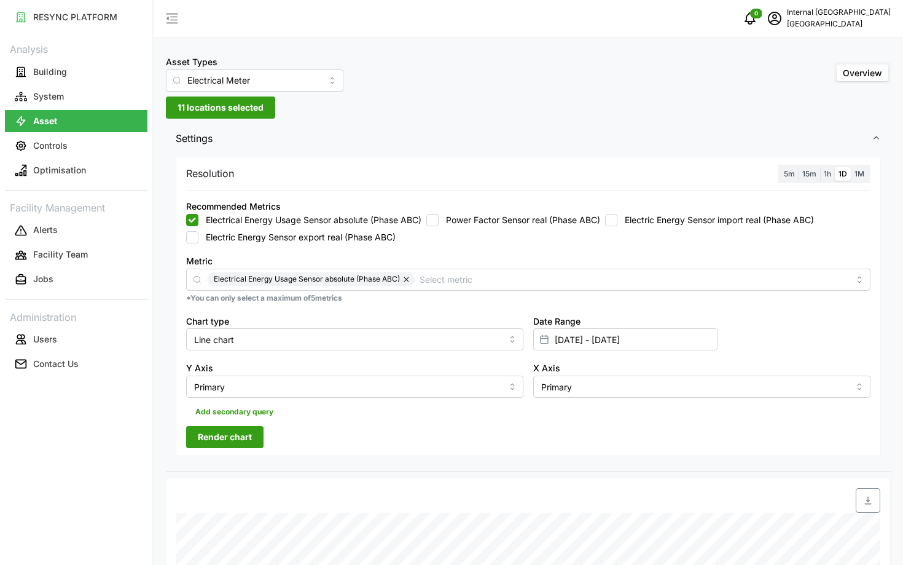
click at [199, 432] on span "Render chart" at bounding box center [225, 436] width 54 height 21
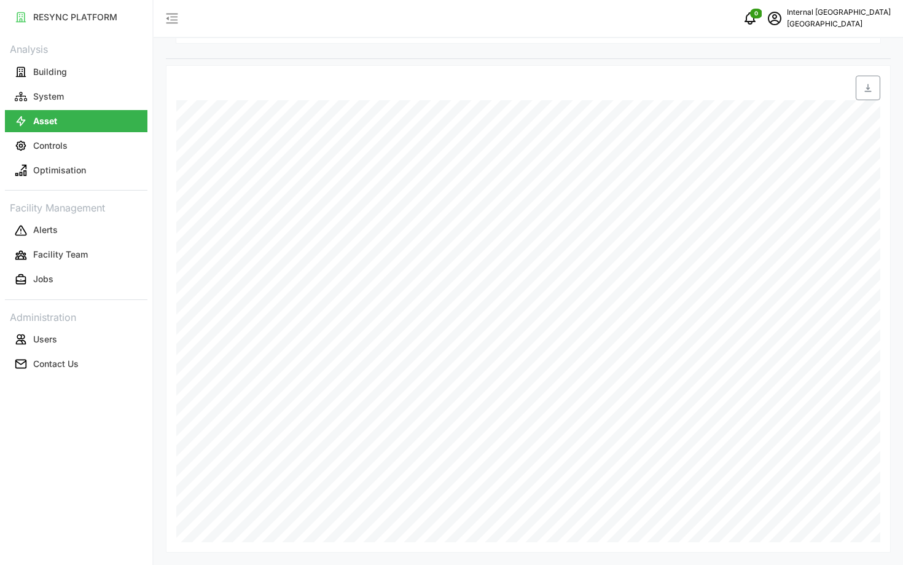
scroll to position [412, 0]
click at [27, 68] on button "Building" at bounding box center [76, 72] width 143 height 22
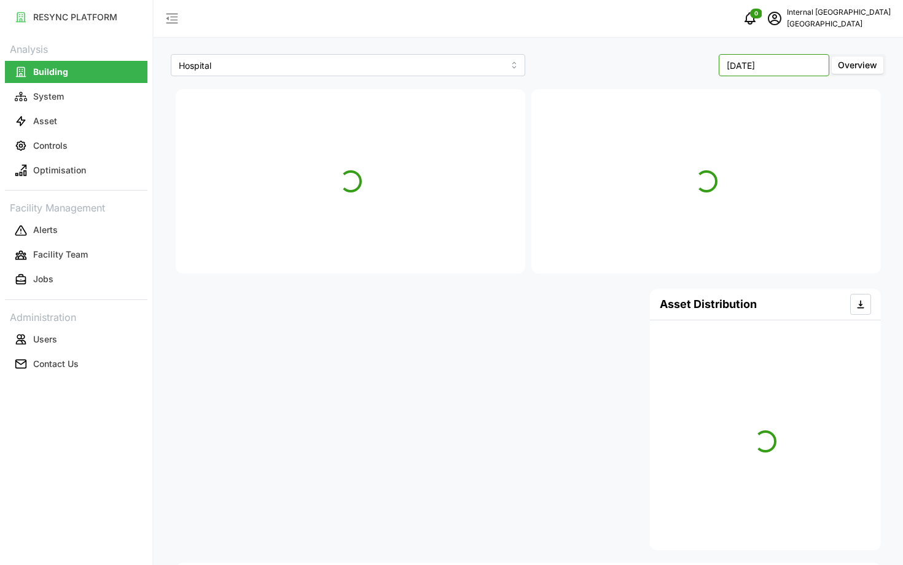
click at [751, 72] on input "[DATE]" at bounding box center [774, 65] width 111 height 22
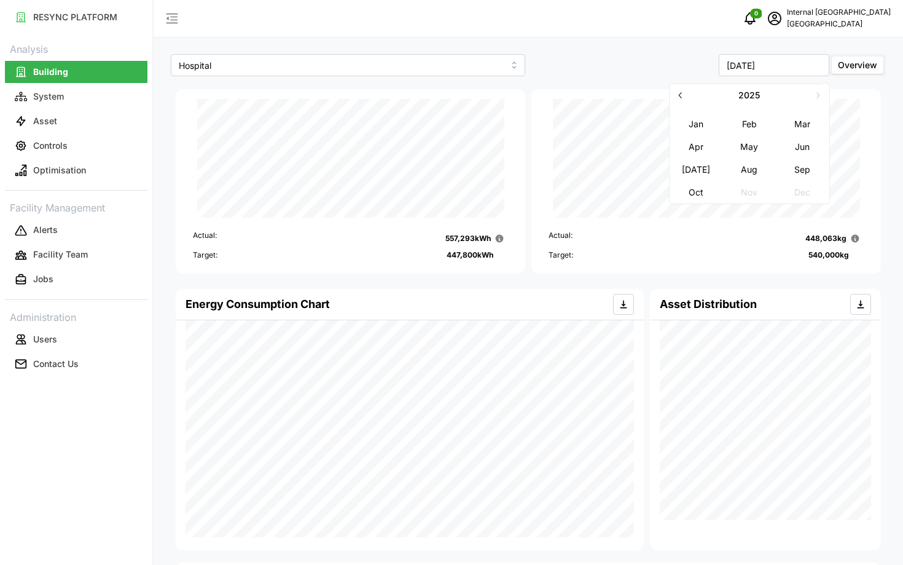
click at [687, 92] on button "button" at bounding box center [681, 95] width 22 height 22
click at [755, 193] on button "Nov" at bounding box center [749, 192] width 53 height 22
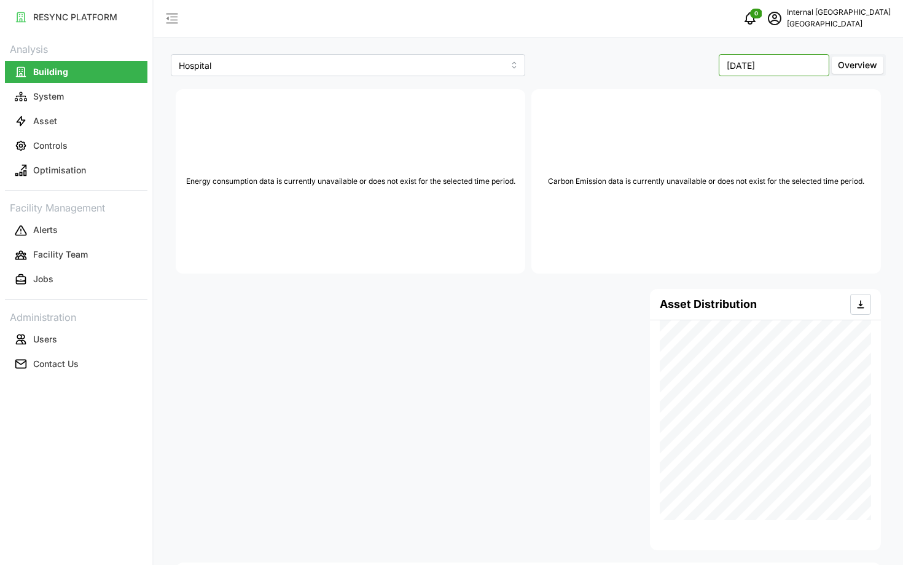
click at [766, 71] on input "[DATE]" at bounding box center [774, 65] width 111 height 22
click at [682, 85] on button "button" at bounding box center [681, 95] width 22 height 22
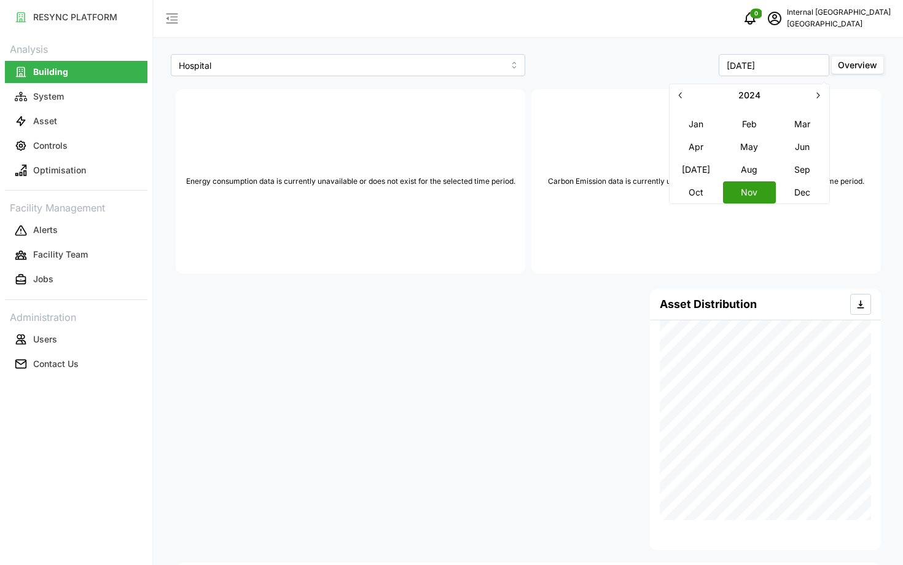
click at [702, 189] on button "Oct" at bounding box center [696, 192] width 53 height 22
type input "[DATE]"
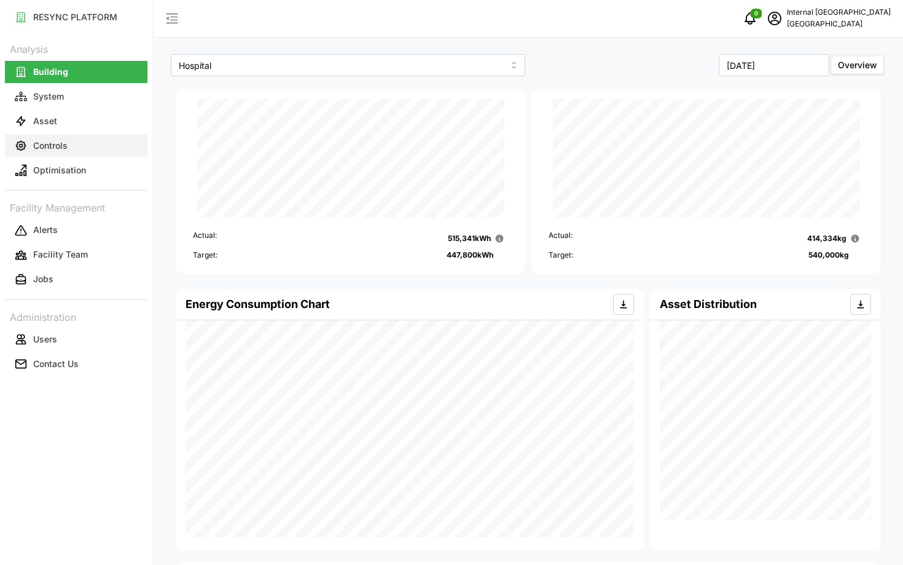
click at [100, 140] on button "Controls" at bounding box center [76, 146] width 143 height 22
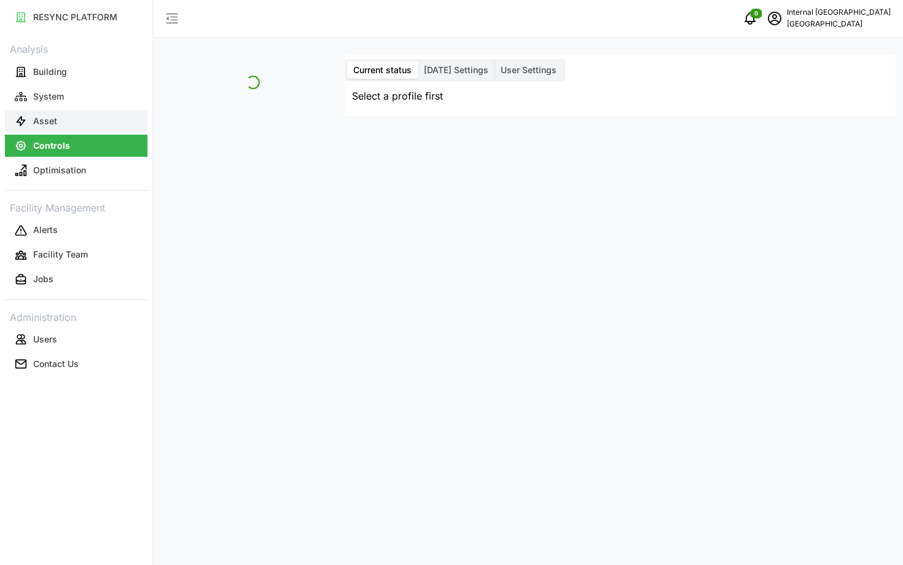
click at [91, 123] on button "Asset" at bounding box center [76, 121] width 143 height 22
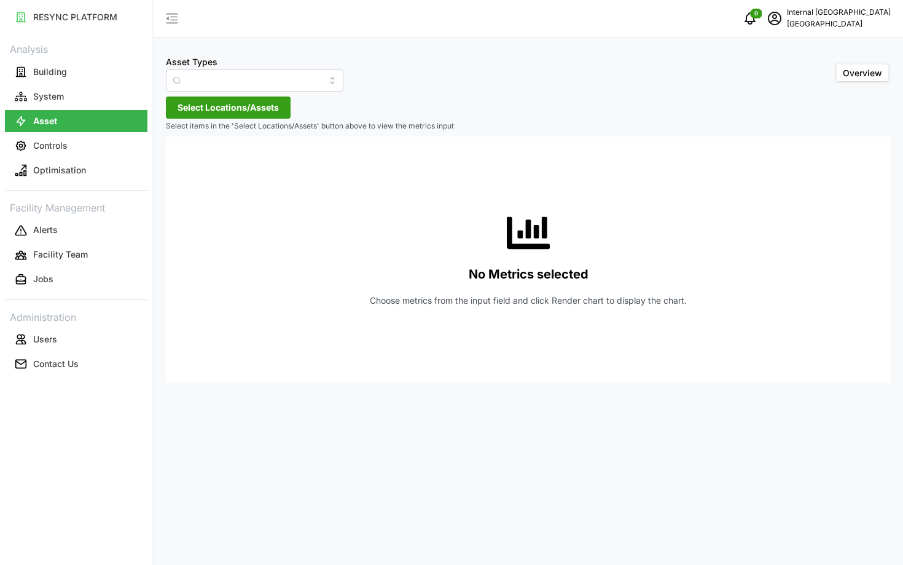
type input "Condensing Unit"
click at [229, 109] on span "Select Locations/Assets" at bounding box center [228, 107] width 101 height 21
click at [197, 167] on div "Hospital" at bounding box center [251, 163] width 149 height 18
click at [197, 160] on span "Select Hospital" at bounding box center [197, 164] width 8 height 8
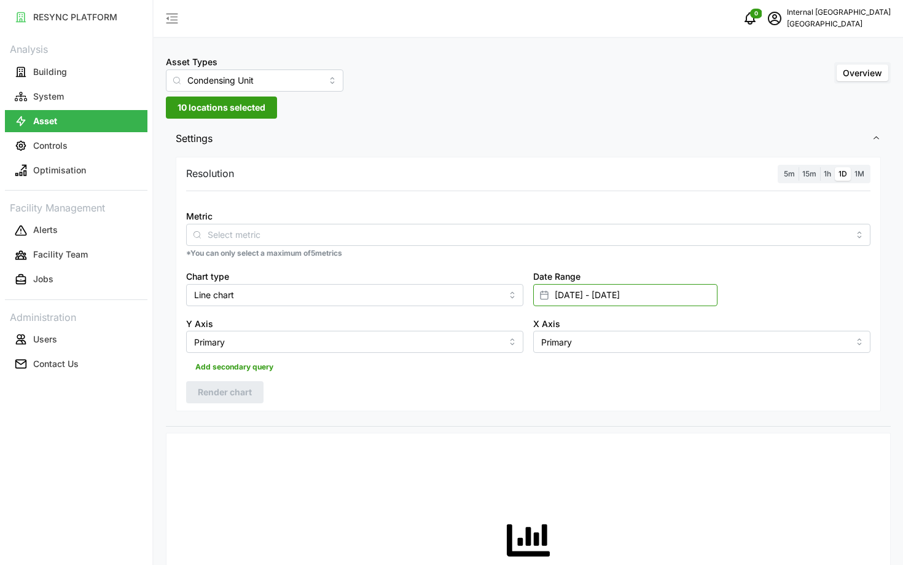
click at [602, 289] on input "[DATE] - [DATE]" at bounding box center [625, 295] width 184 height 22
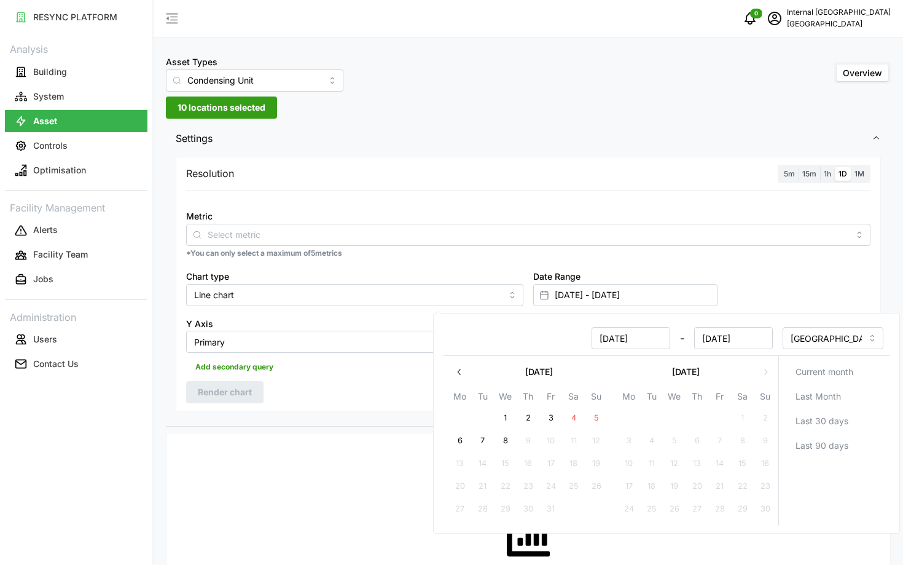
click at [619, 336] on input "[DATE]" at bounding box center [631, 338] width 79 height 22
click at [654, 336] on input "[DATE]" at bounding box center [631, 338] width 79 height 22
type input "[DATE]"
type input "[DATE] - [DATE]"
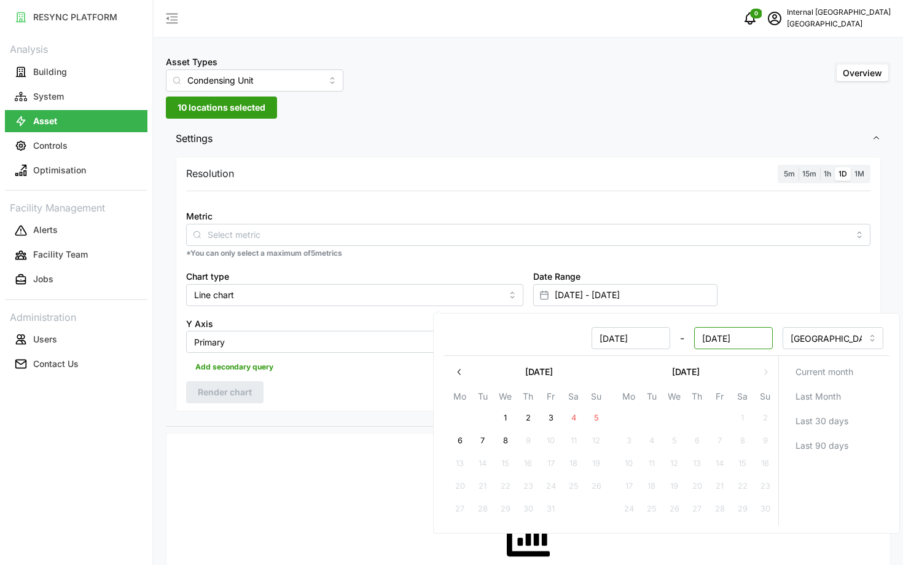
click at [725, 337] on input "[DATE]" at bounding box center [733, 338] width 79 height 22
click at [750, 338] on input "[DATE]" at bounding box center [733, 338] width 79 height 22
type input "[DATE]"
type input "[DATE] - [DATE]"
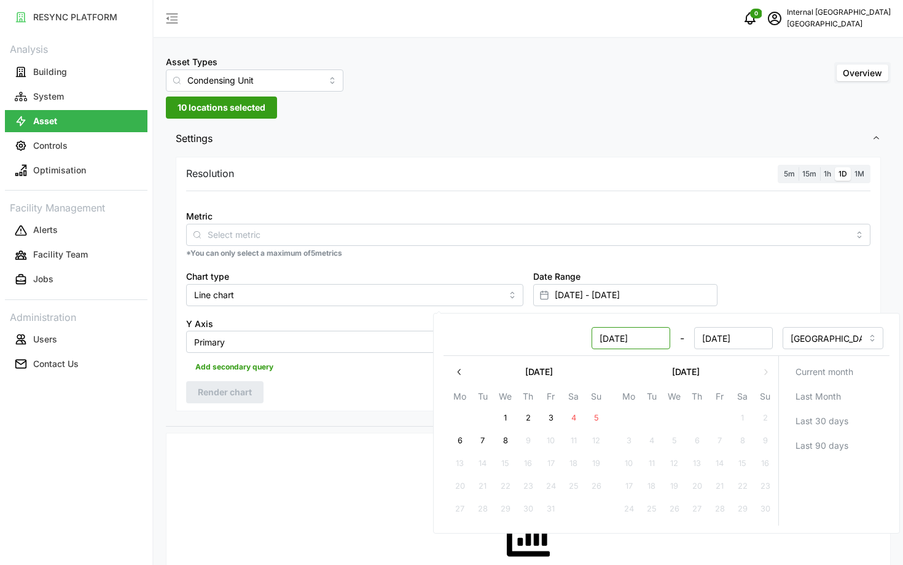
click at [661, 340] on input "[DATE]" at bounding box center [631, 338] width 79 height 22
type input "[DATE]"
type input "[DATE] - [DATE]"
click at [394, 378] on div "Resolution 5m 15m 1h 1D 1M Metric *You can only select a maximum of 5 metrics C…" at bounding box center [528, 284] width 705 height 255
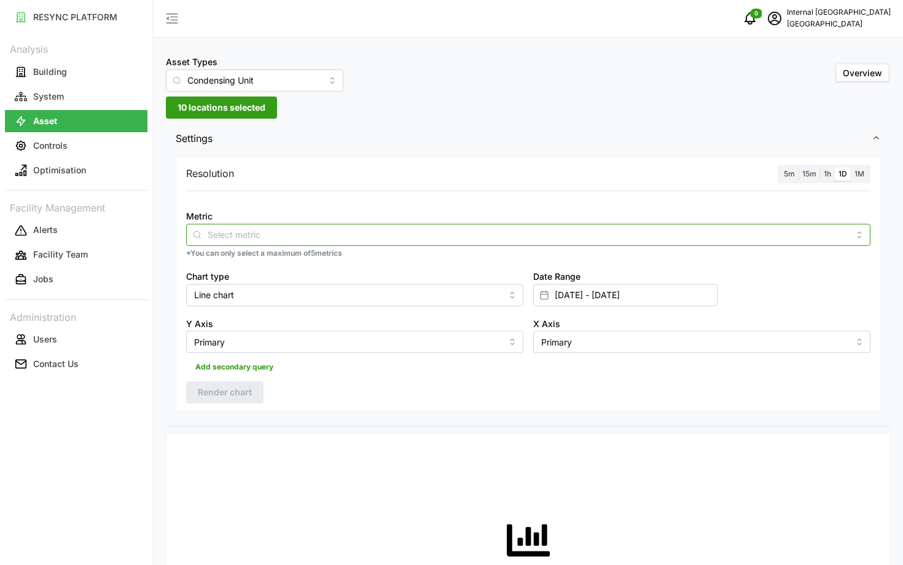
click at [318, 233] on input "Metric" at bounding box center [529, 234] width 642 height 14
click at [329, 259] on span "Electrical Energy Usage Sensor absolute (Phase ABC)" at bounding box center [303, 264] width 216 height 14
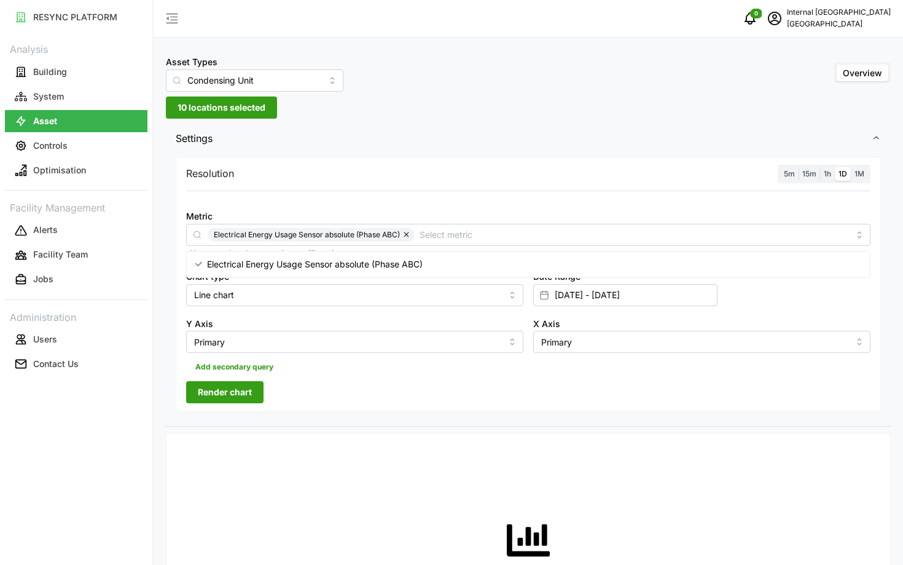
click at [224, 402] on span "Render chart" at bounding box center [225, 392] width 54 height 21
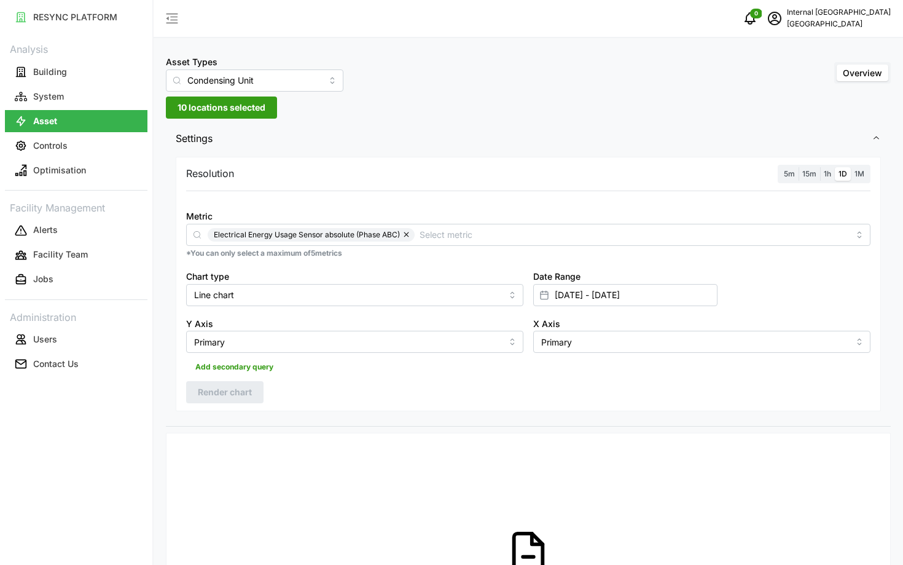
click at [826, 178] on label "1h" at bounding box center [827, 174] width 15 height 14
click at [820, 167] on input "1h" at bounding box center [820, 167] width 0 height 0
click at [675, 307] on div "Date Range [DATE] - [DATE]" at bounding box center [701, 287] width 347 height 47
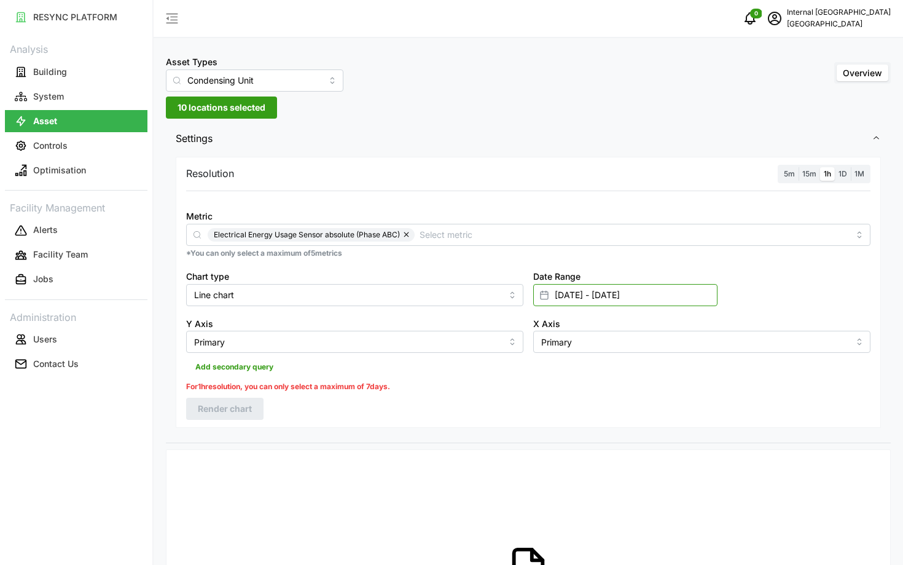
click at [668, 302] on input "[DATE] - [DATE]" at bounding box center [625, 295] width 184 height 22
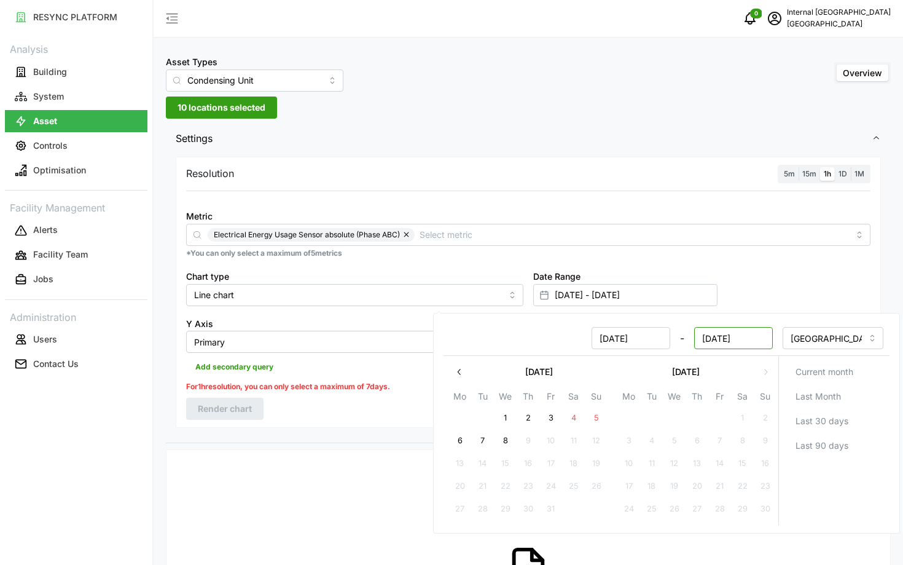
click at [712, 337] on input "[DATE]" at bounding box center [733, 338] width 79 height 22
type input "[DATE]"
type input "[DATE] - [DATE]"
click at [280, 433] on div "Resolution 5m 15m 1h 1D 1M Metric Electrical Energy Usage Sensor absolute (Phas…" at bounding box center [528, 298] width 725 height 289
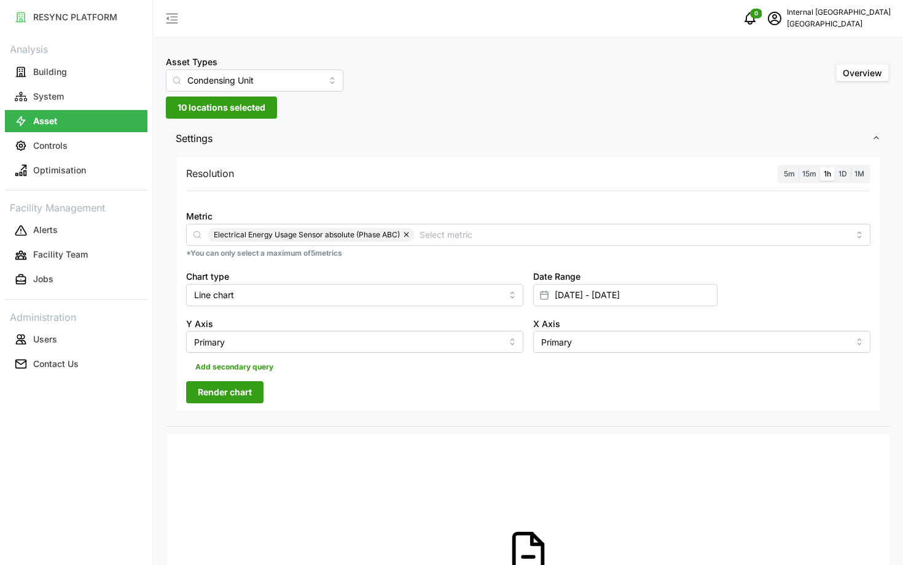
click at [241, 401] on span "Render chart" at bounding box center [225, 392] width 54 height 21
click at [707, 280] on div "Date Range [DATE] - [DATE]" at bounding box center [625, 287] width 184 height 37
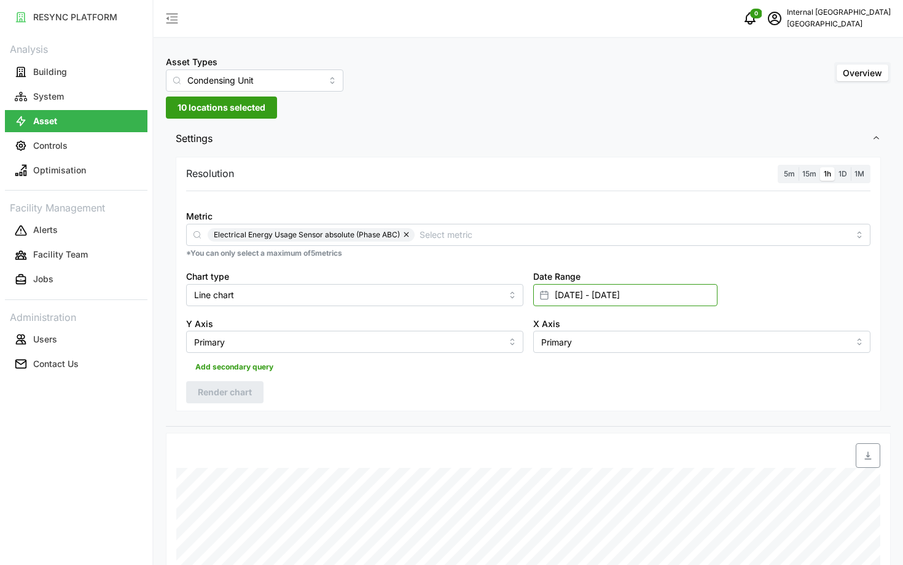
click at [689, 290] on input "[DATE] - [DATE]" at bounding box center [625, 295] width 184 height 22
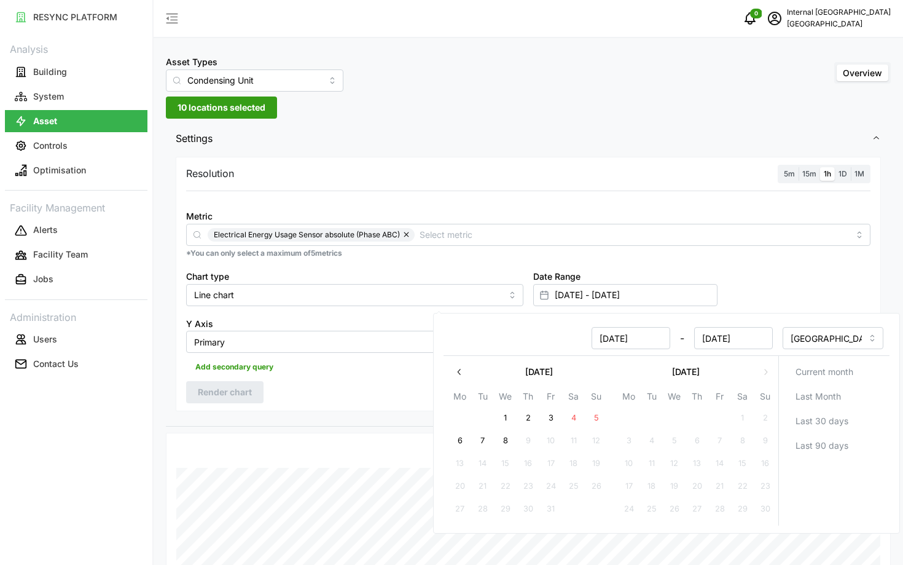
click at [622, 339] on input "[DATE]" at bounding box center [631, 338] width 79 height 22
type input "[DATE]"
type input "[DATE] - [DATE]"
type input "[DATE]"
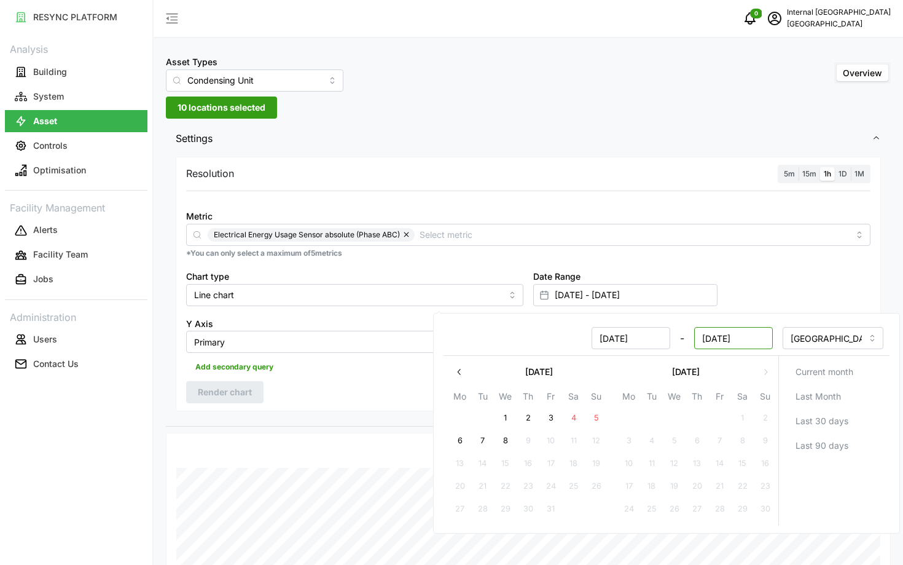
type input "[DATE]"
click at [724, 333] on input "[DATE]" at bounding box center [733, 338] width 79 height 22
click at [627, 341] on input "[DATE]" at bounding box center [631, 338] width 79 height 22
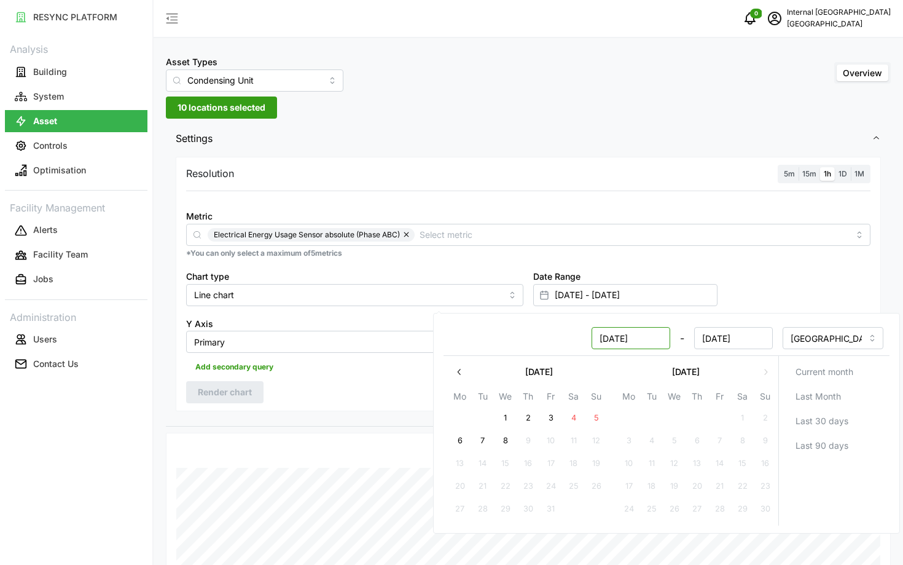
click at [621, 339] on input "[DATE]" at bounding box center [631, 338] width 79 height 22
type input "[DATE]"
type input "[DATE] - [DATE]"
type input "[DATE]"
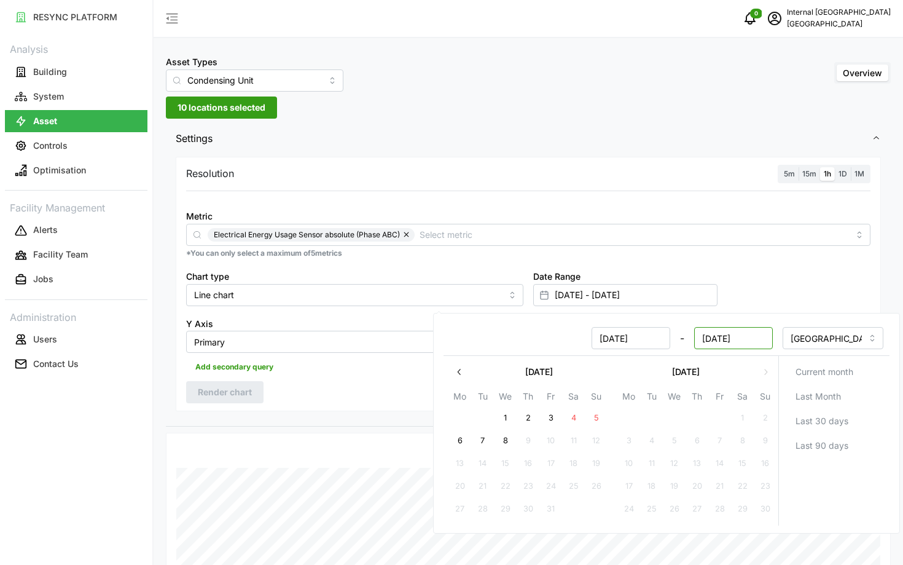
type input "[DATE]"
click at [720, 337] on input "[DATE]" at bounding box center [733, 338] width 79 height 22
click at [355, 378] on div "Resolution 5m 15m 1h 1D 1M Metric Electrical Energy Usage Sensor absolute (Phas…" at bounding box center [528, 284] width 705 height 255
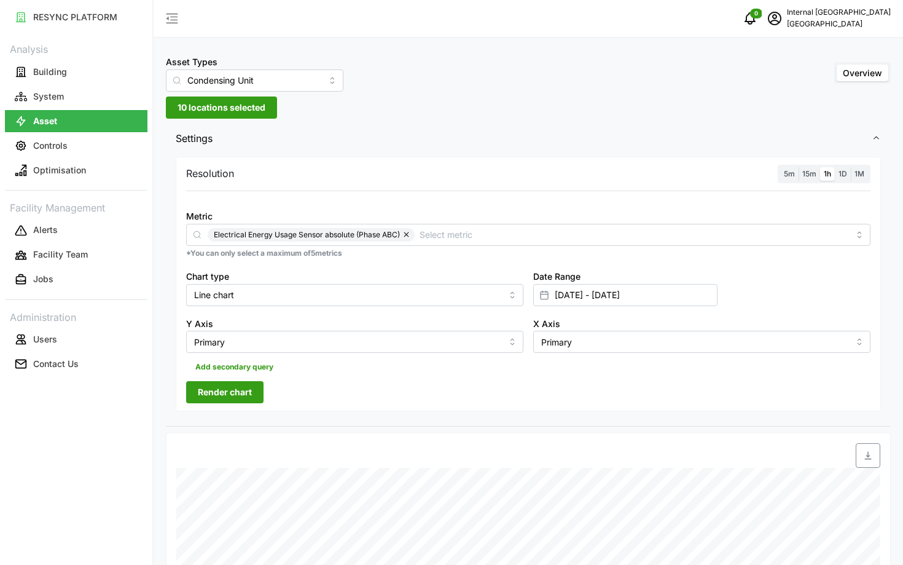
click at [241, 387] on span "Render chart" at bounding box center [225, 392] width 54 height 21
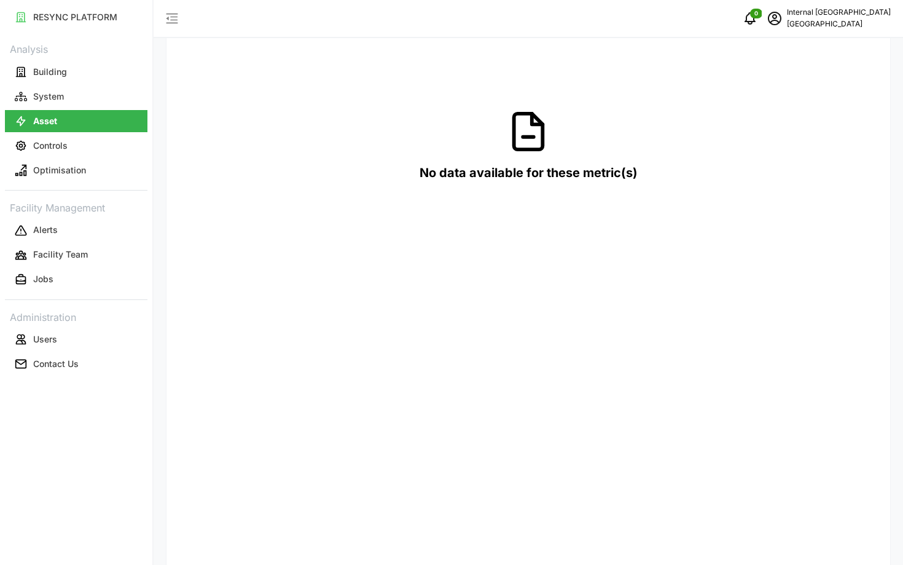
scroll to position [421, 0]
click at [39, 96] on p "System" at bounding box center [48, 96] width 31 height 12
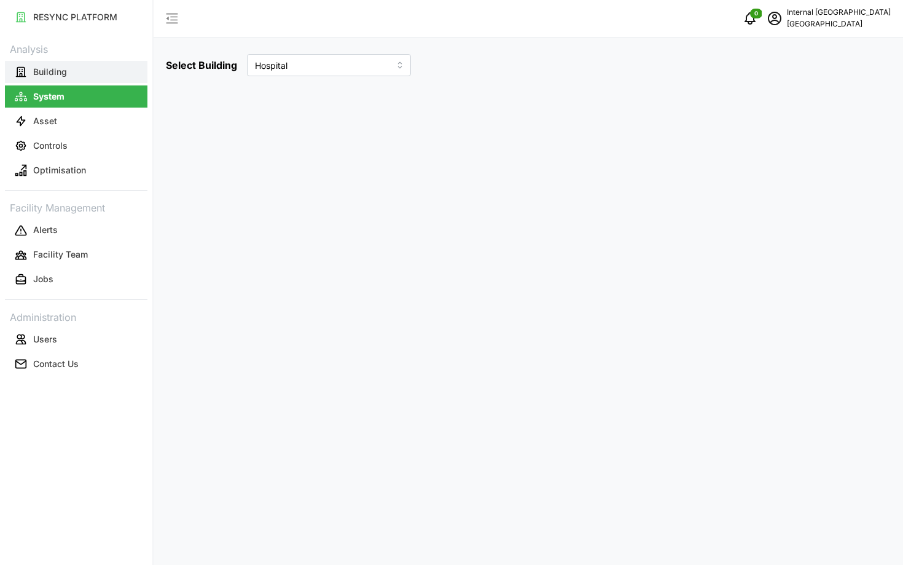
click at [55, 74] on p "Building" at bounding box center [50, 72] width 34 height 12
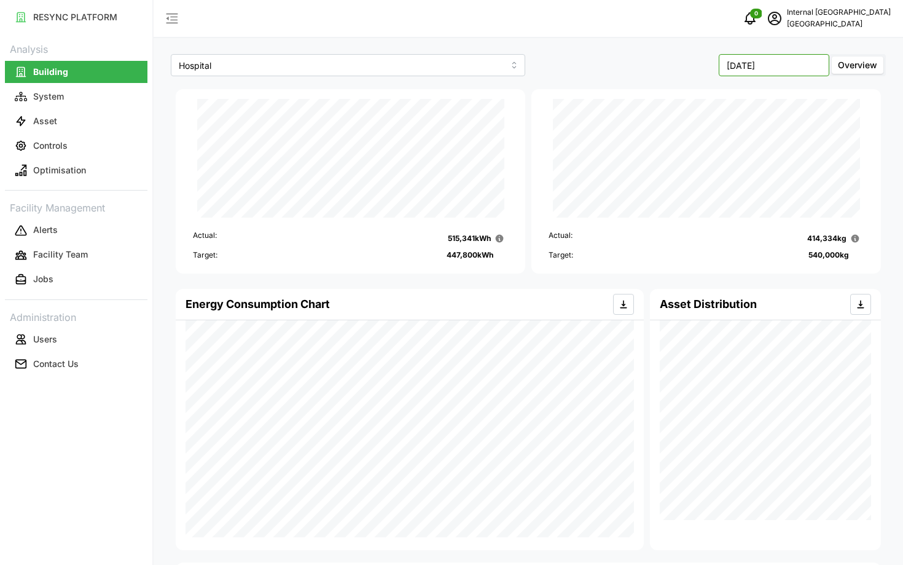
click at [785, 59] on input "[DATE]" at bounding box center [774, 65] width 111 height 22
click at [790, 175] on button "Sep" at bounding box center [802, 169] width 53 height 22
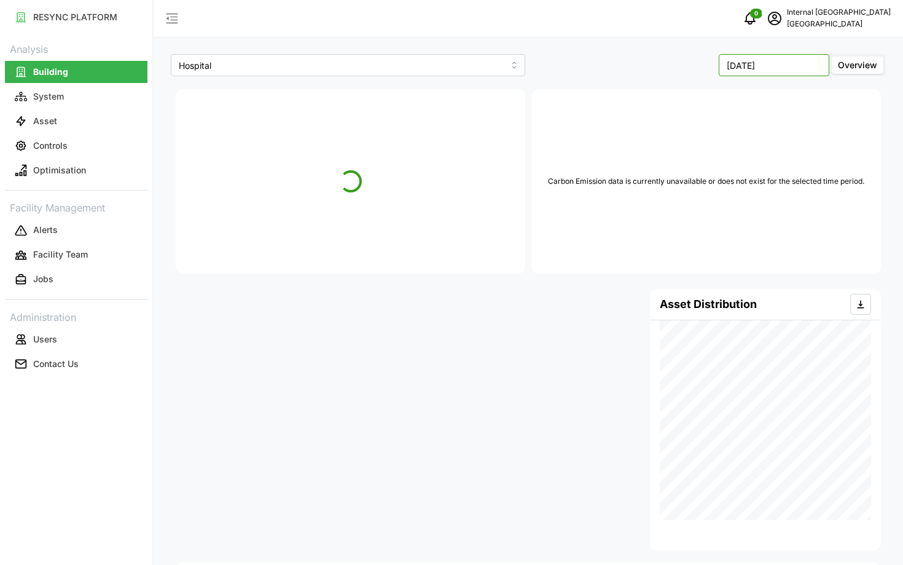
click at [796, 66] on input "[DATE]" at bounding box center [774, 65] width 111 height 22
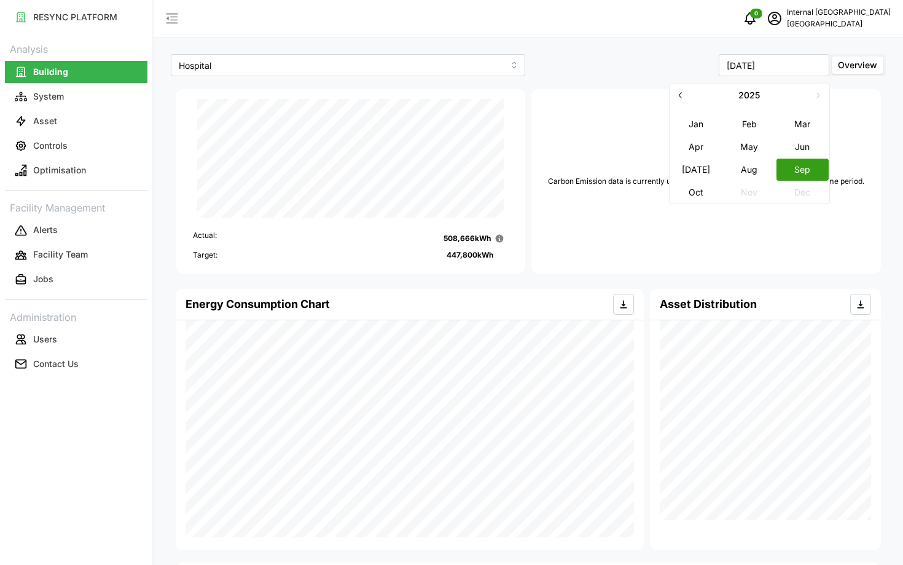
click at [748, 267] on div "Carbon Emission data is currently unavailable or does not exist for the selecte…" at bounding box center [707, 181] width 350 height 184
click at [747, 165] on button "Aug" at bounding box center [749, 169] width 53 height 22
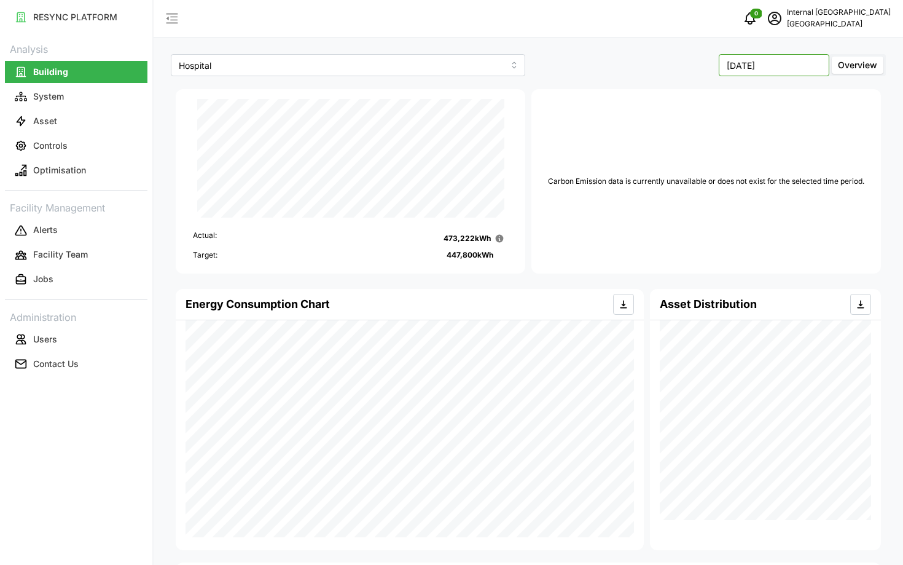
click at [785, 58] on input "[DATE]" at bounding box center [774, 65] width 111 height 22
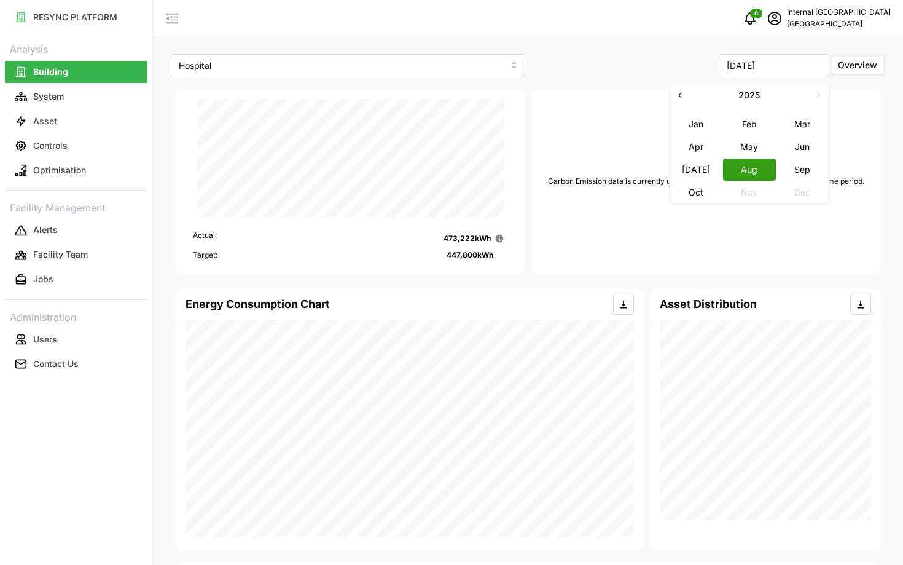
click at [693, 173] on button "[DATE]" at bounding box center [696, 169] width 53 height 22
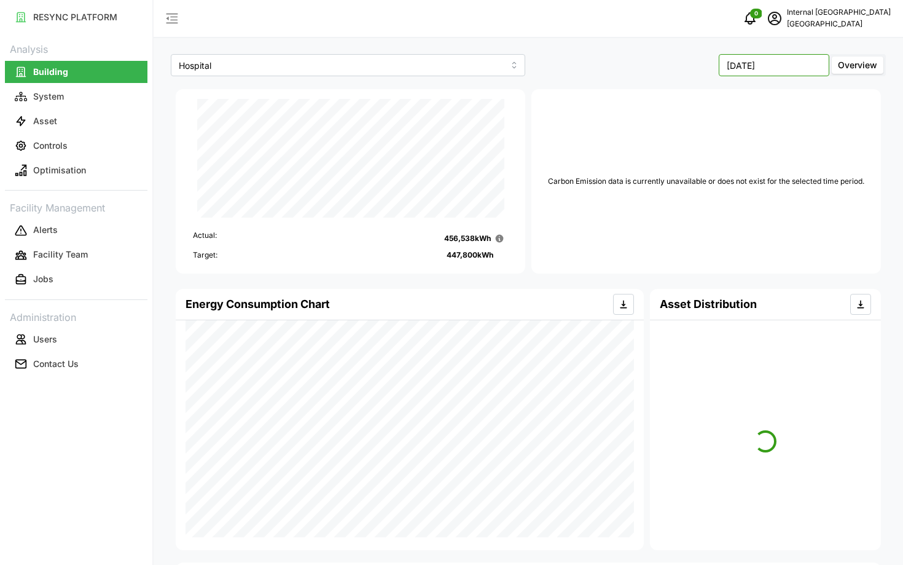
click at [802, 66] on input "[DATE]" at bounding box center [774, 65] width 111 height 22
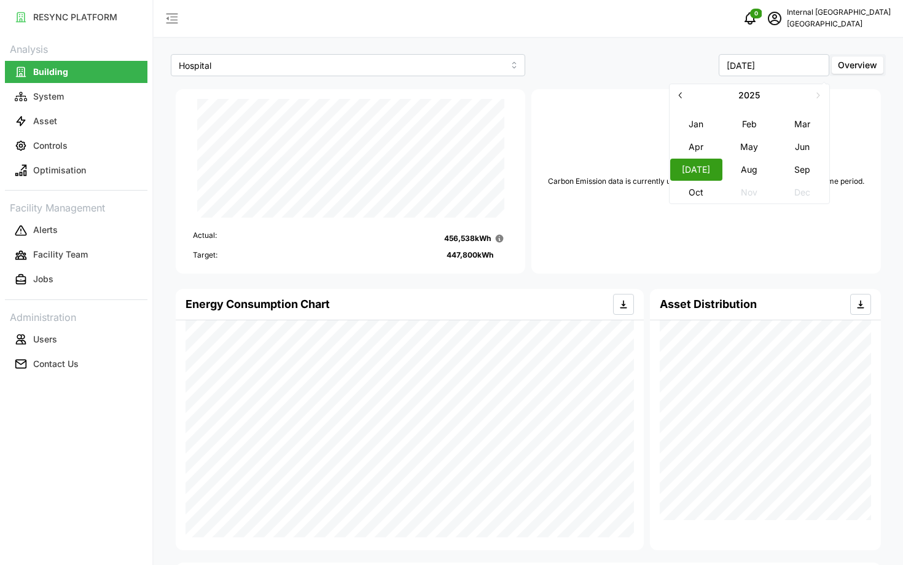
click at [800, 141] on button "Jun" at bounding box center [802, 146] width 53 height 22
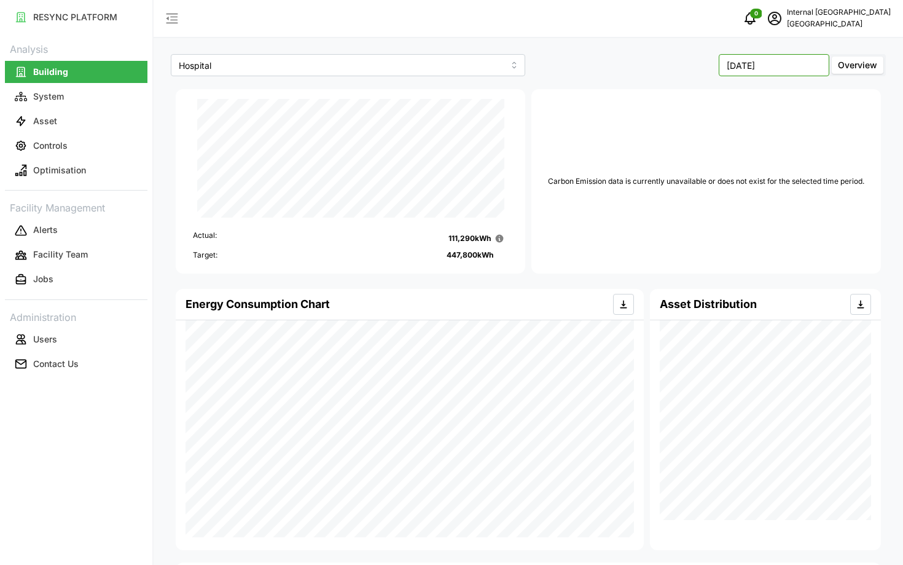
click at [769, 67] on input "[DATE]" at bounding box center [774, 65] width 111 height 22
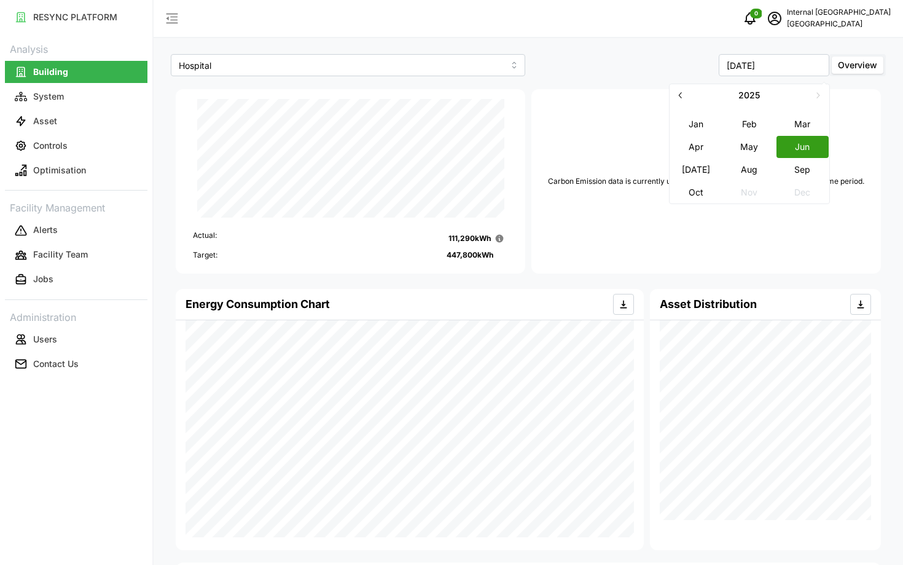
click at [737, 139] on button "May" at bounding box center [749, 146] width 53 height 22
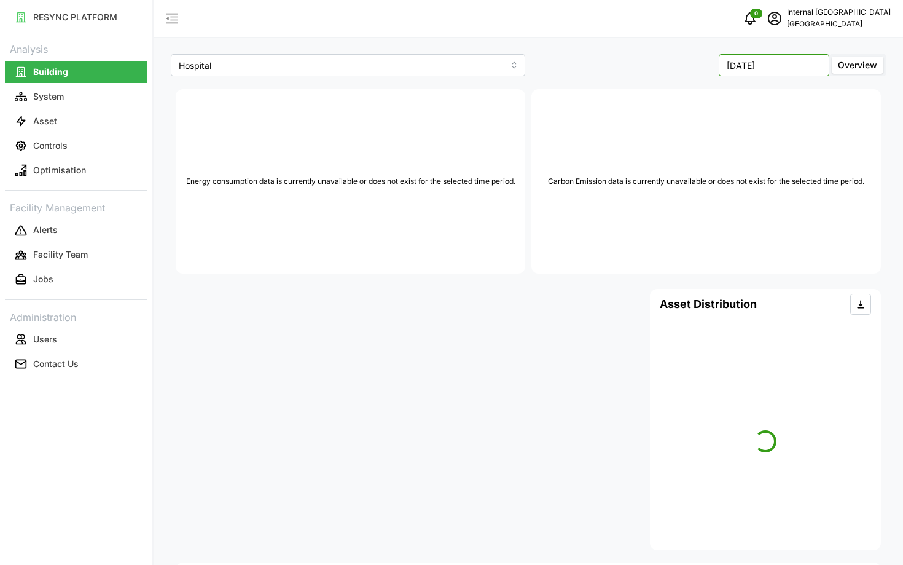
click at [753, 69] on input "[DATE]" at bounding box center [774, 65] width 111 height 22
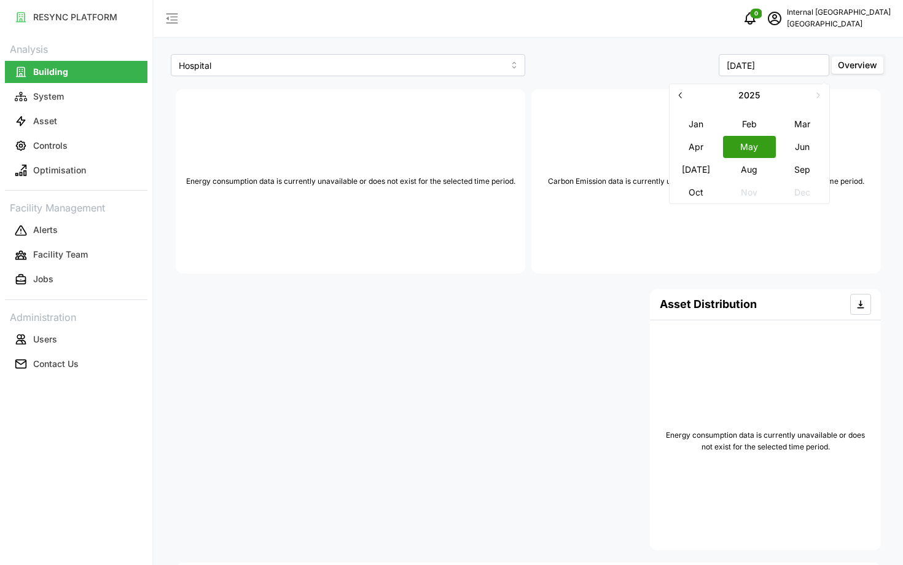
click at [681, 98] on icon "button" at bounding box center [681, 95] width 10 height 10
click at [732, 149] on button "May" at bounding box center [749, 146] width 53 height 22
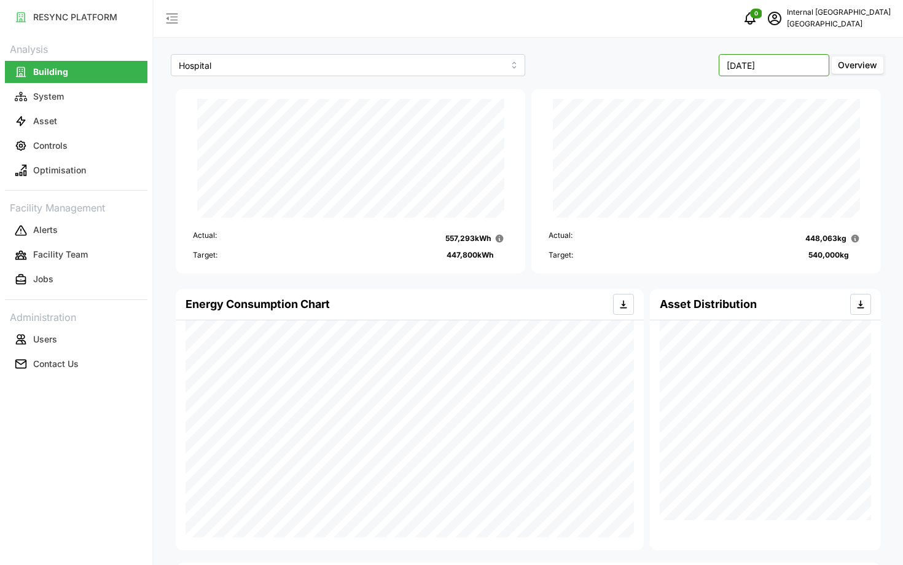
click at [777, 70] on input "[DATE]" at bounding box center [774, 65] width 111 height 22
click at [686, 100] on button "button" at bounding box center [681, 95] width 22 height 22
click at [754, 186] on button "Nov" at bounding box center [749, 192] width 53 height 22
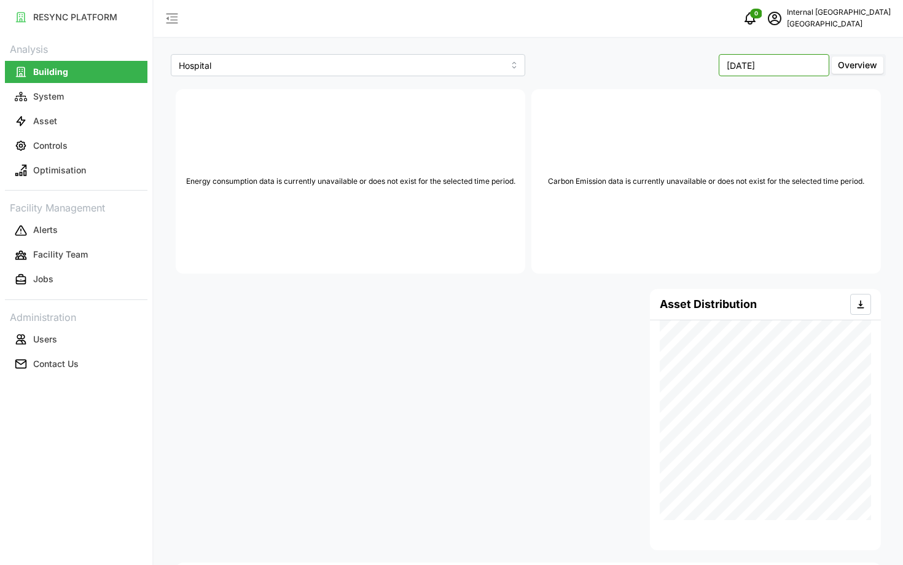
click at [777, 69] on input "[DATE]" at bounding box center [774, 65] width 111 height 22
click at [684, 100] on icon "button" at bounding box center [681, 95] width 10 height 10
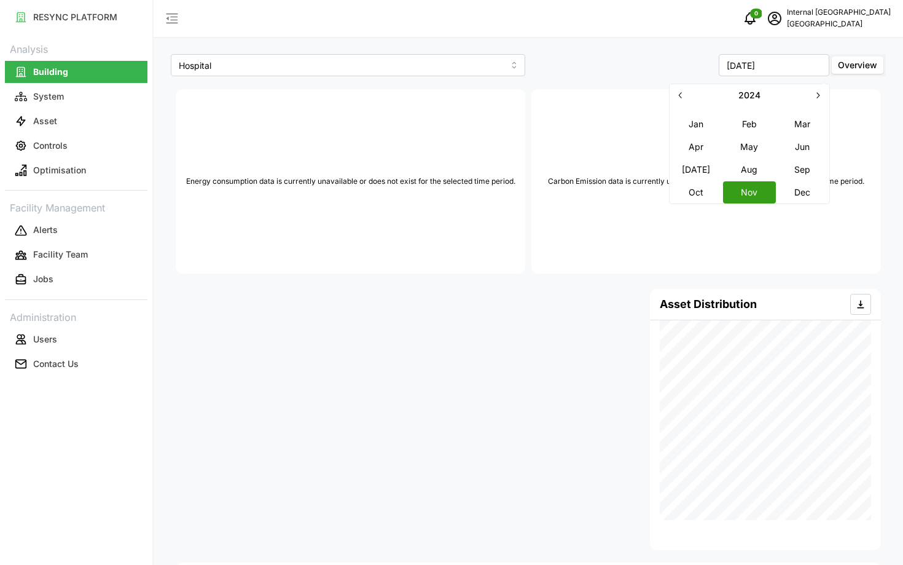
click at [699, 194] on button "Oct" at bounding box center [696, 192] width 53 height 22
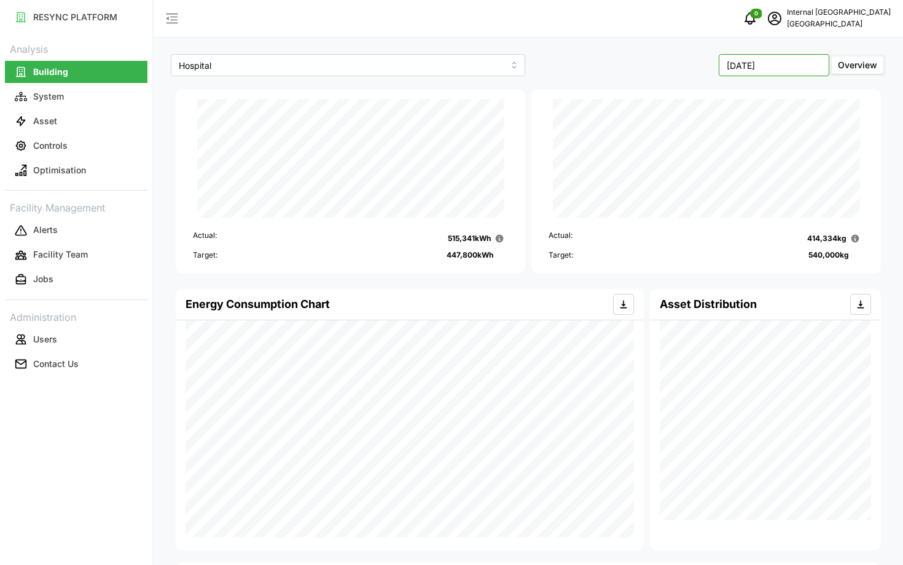
click at [776, 71] on input "[DATE]" at bounding box center [774, 65] width 111 height 22
click at [687, 92] on button "button" at bounding box center [681, 95] width 22 height 22
click at [811, 166] on button "Sep" at bounding box center [802, 169] width 53 height 22
type input "[DATE]"
click at [780, 61] on input "[DATE]" at bounding box center [774, 65] width 111 height 22
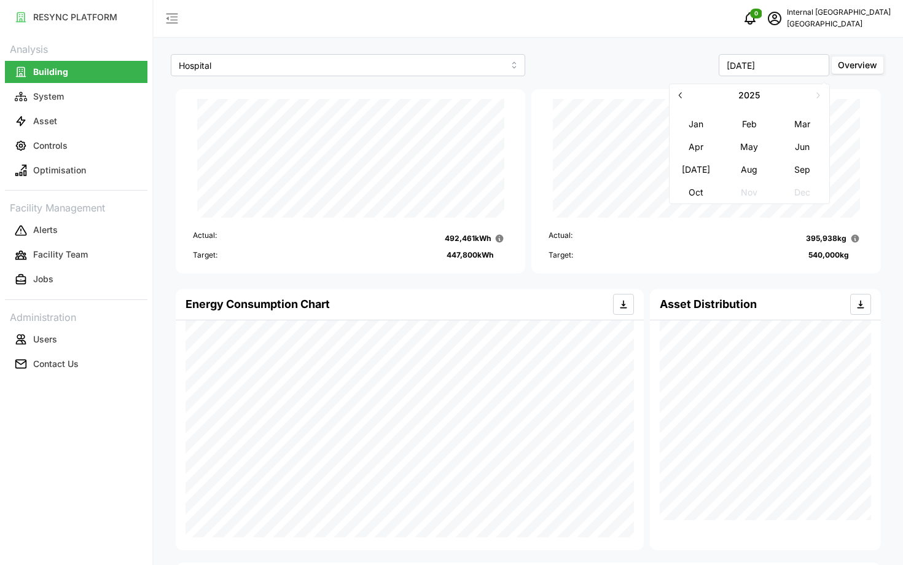
click at [676, 93] on icon "button" at bounding box center [681, 95] width 10 height 10
click at [704, 187] on button "Oct" at bounding box center [696, 192] width 53 height 22
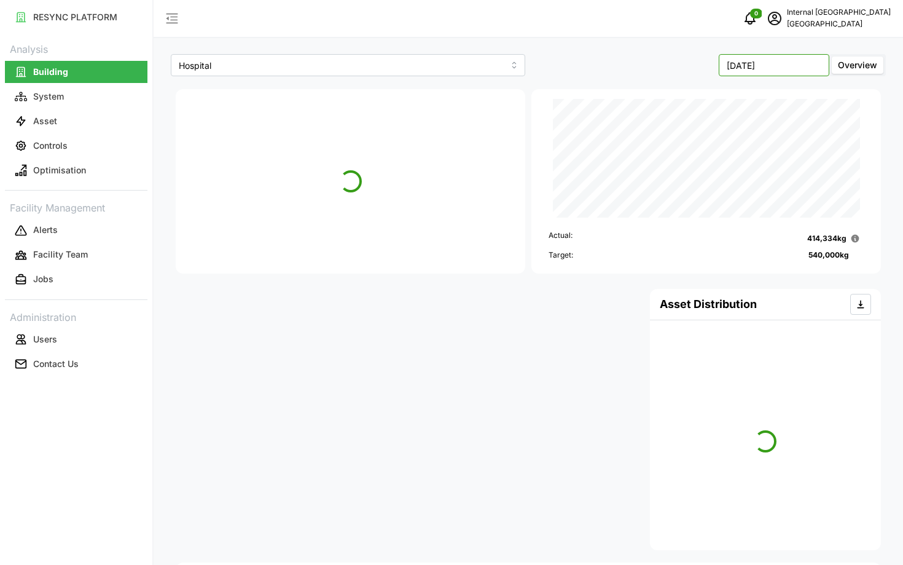
click at [783, 63] on input "[DATE]" at bounding box center [774, 65] width 111 height 22
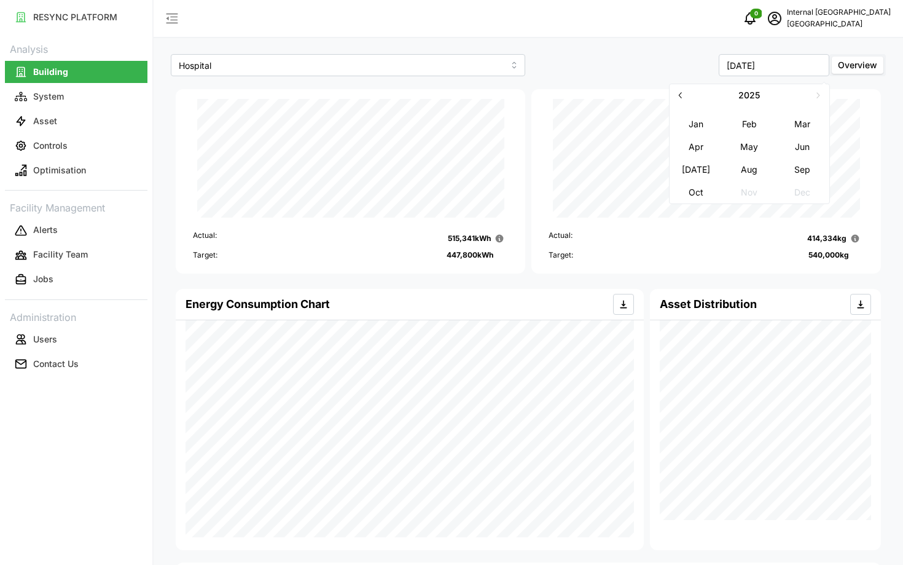
click at [680, 97] on icon "button" at bounding box center [681, 95] width 10 height 10
click at [740, 195] on button "Nov" at bounding box center [749, 192] width 53 height 22
type input "[DATE]"
